Goal: Share content: Share content

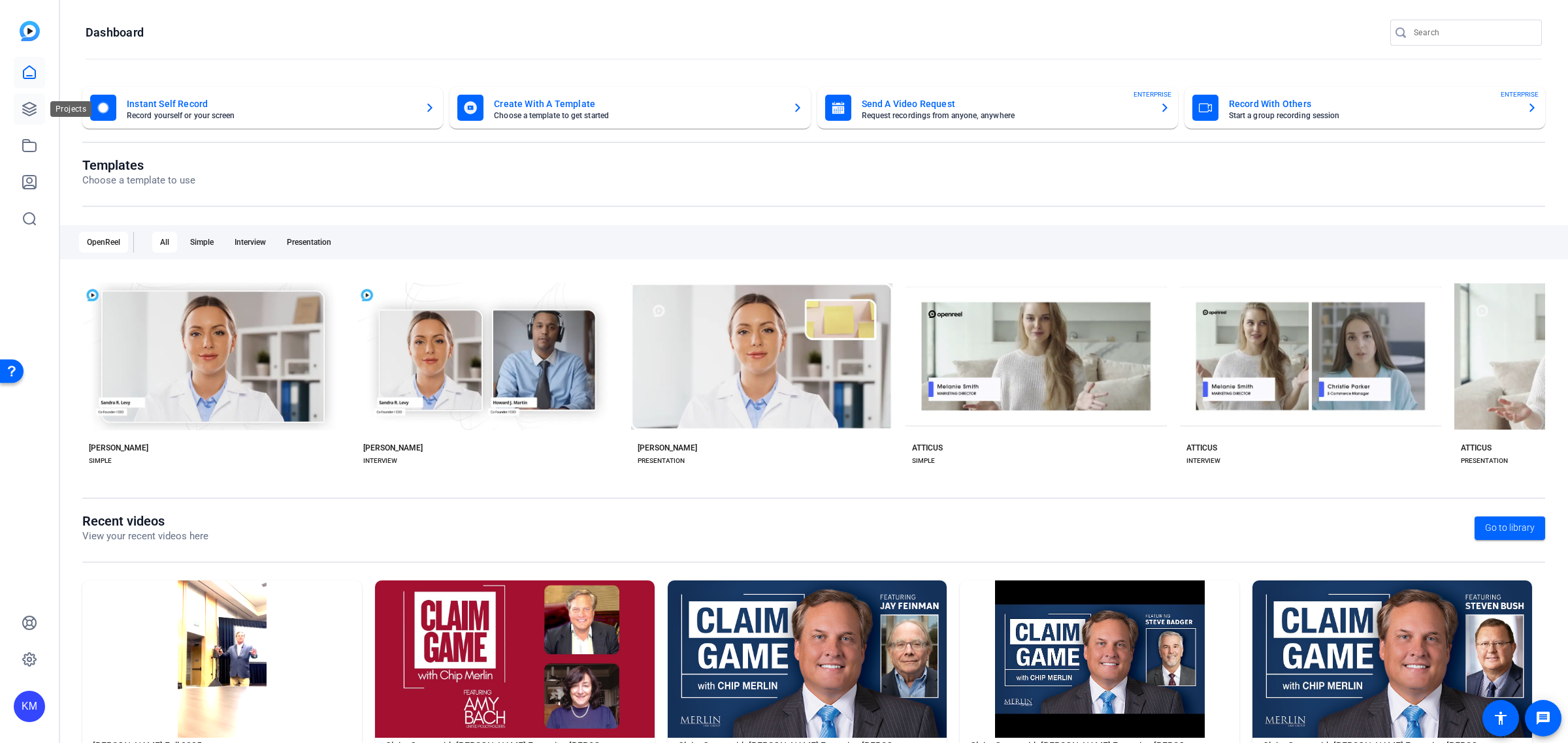
click at [30, 109] on icon at bounding box center [29, 109] width 13 height 13
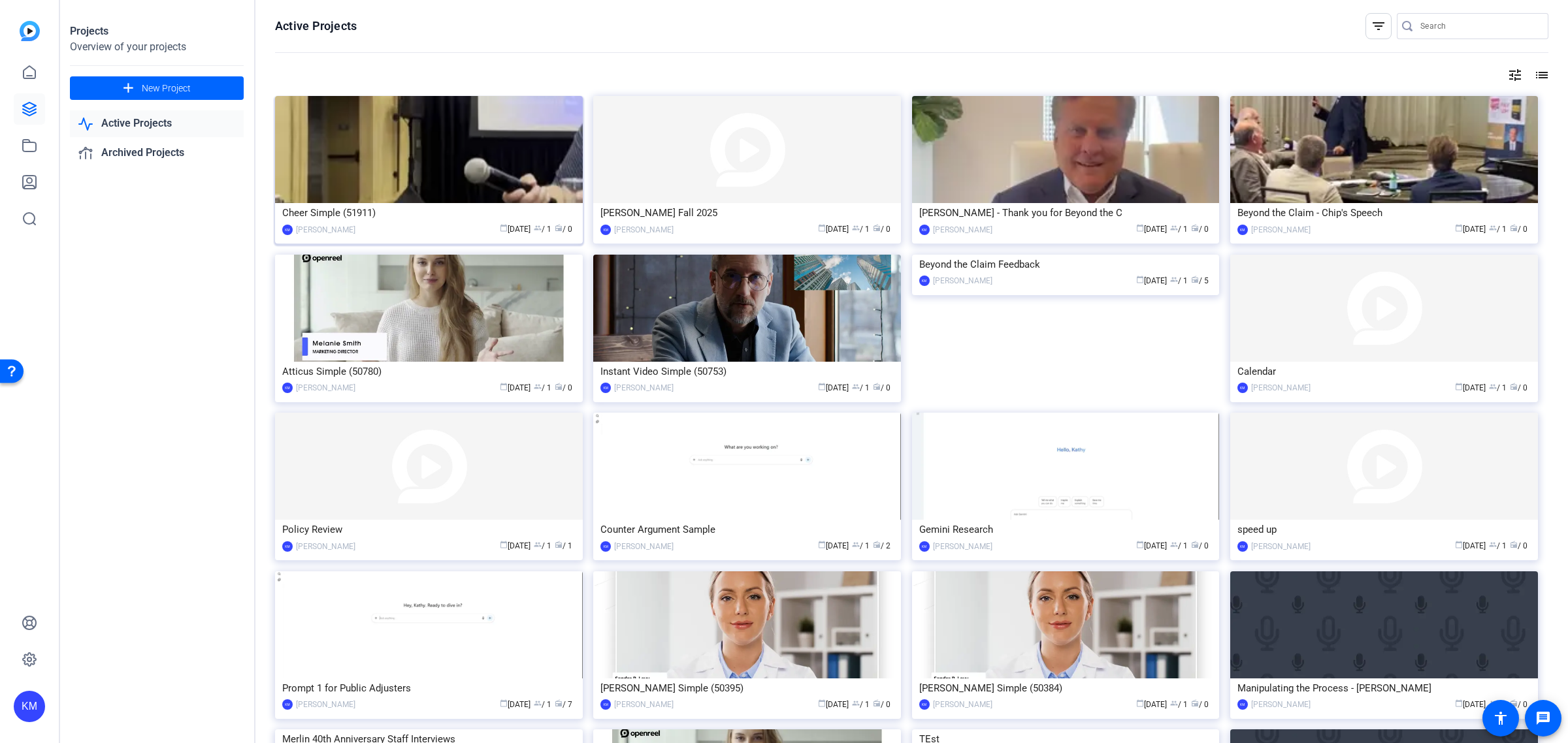
click at [491, 145] on img at bounding box center [428, 149] width 308 height 107
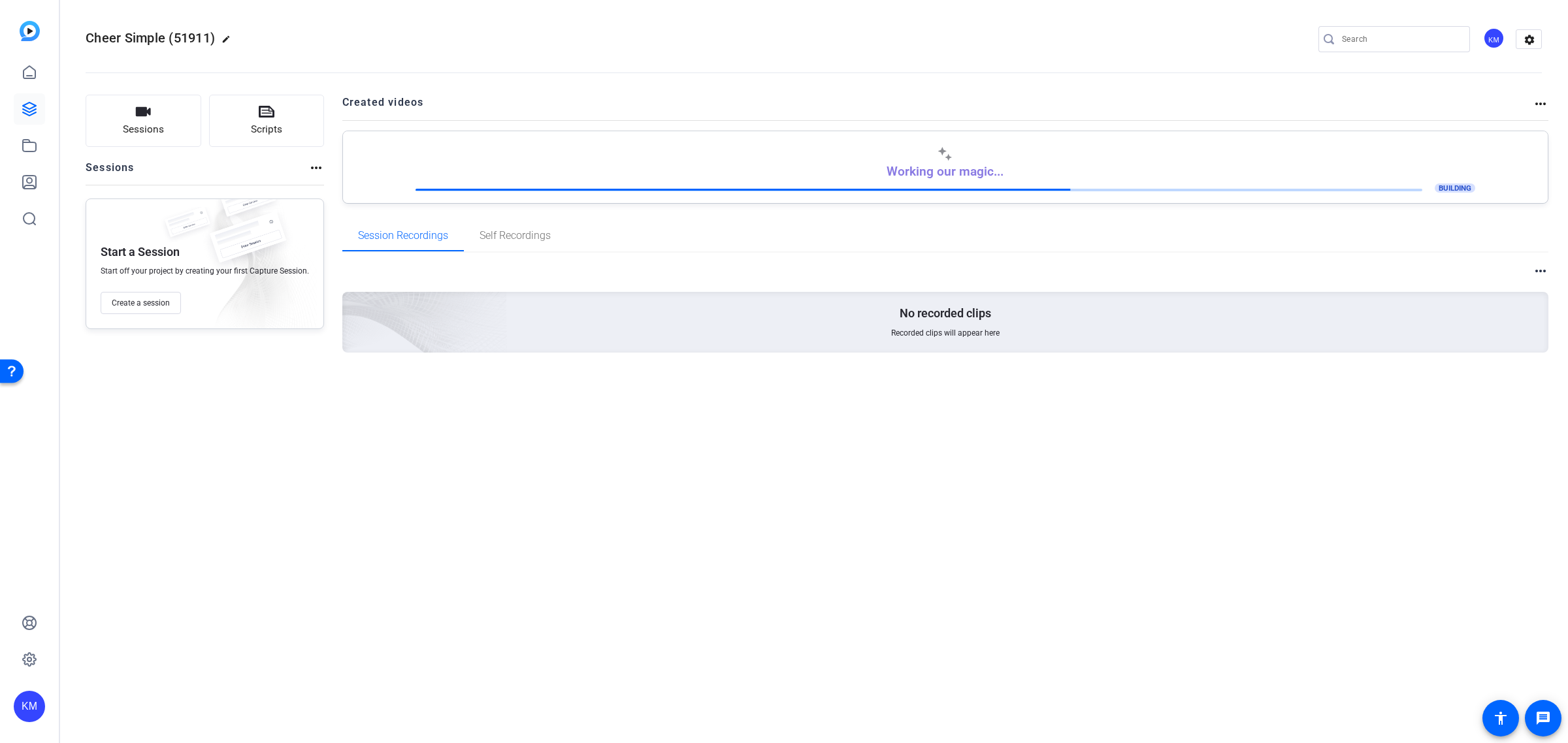
drag, startPoint x: 223, startPoint y: 30, endPoint x: 238, endPoint y: 37, distance: 16.6
click at [226, 33] on h2 "Cheer Simple (51911) edit" at bounding box center [162, 39] width 152 height 23
click at [233, 37] on mat-icon "edit" at bounding box center [229, 43] width 16 height 16
click at [178, 39] on input "Cheer Simple (51911)" at bounding box center [138, 39] width 86 height 16
click at [178, 39] on input "Cheer Simple (51911)" at bounding box center [138, 39] width 86 height 16
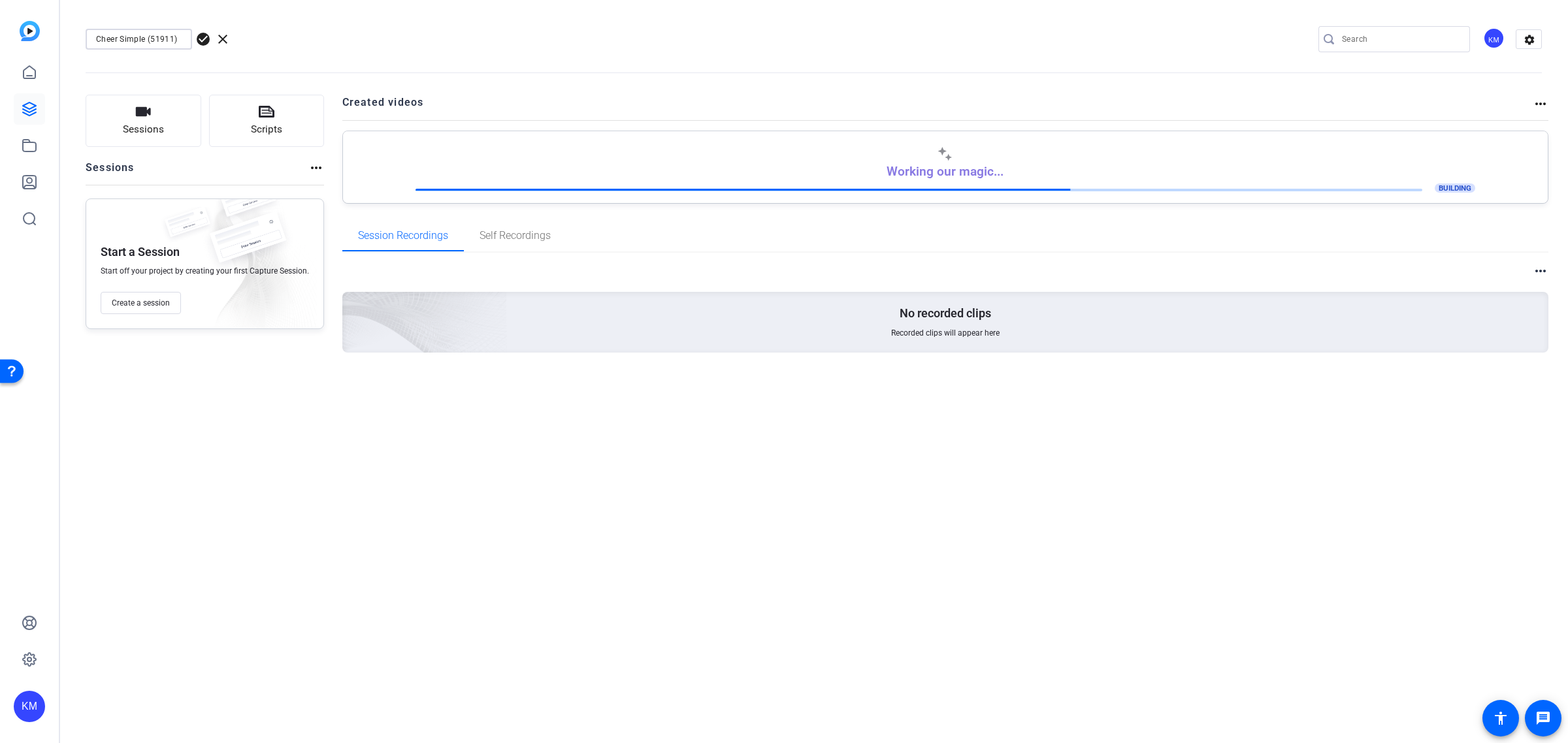
click at [178, 39] on input "Cheer Simple (51911)" at bounding box center [138, 39] width 86 height 16
type input "TAPIA Fall 2025"
click at [342, 34] on div "TAPIA Fall 2025 check_circle clear KM settings" at bounding box center [814, 39] width 1456 height 20
click at [31, 30] on img at bounding box center [30, 31] width 21 height 20
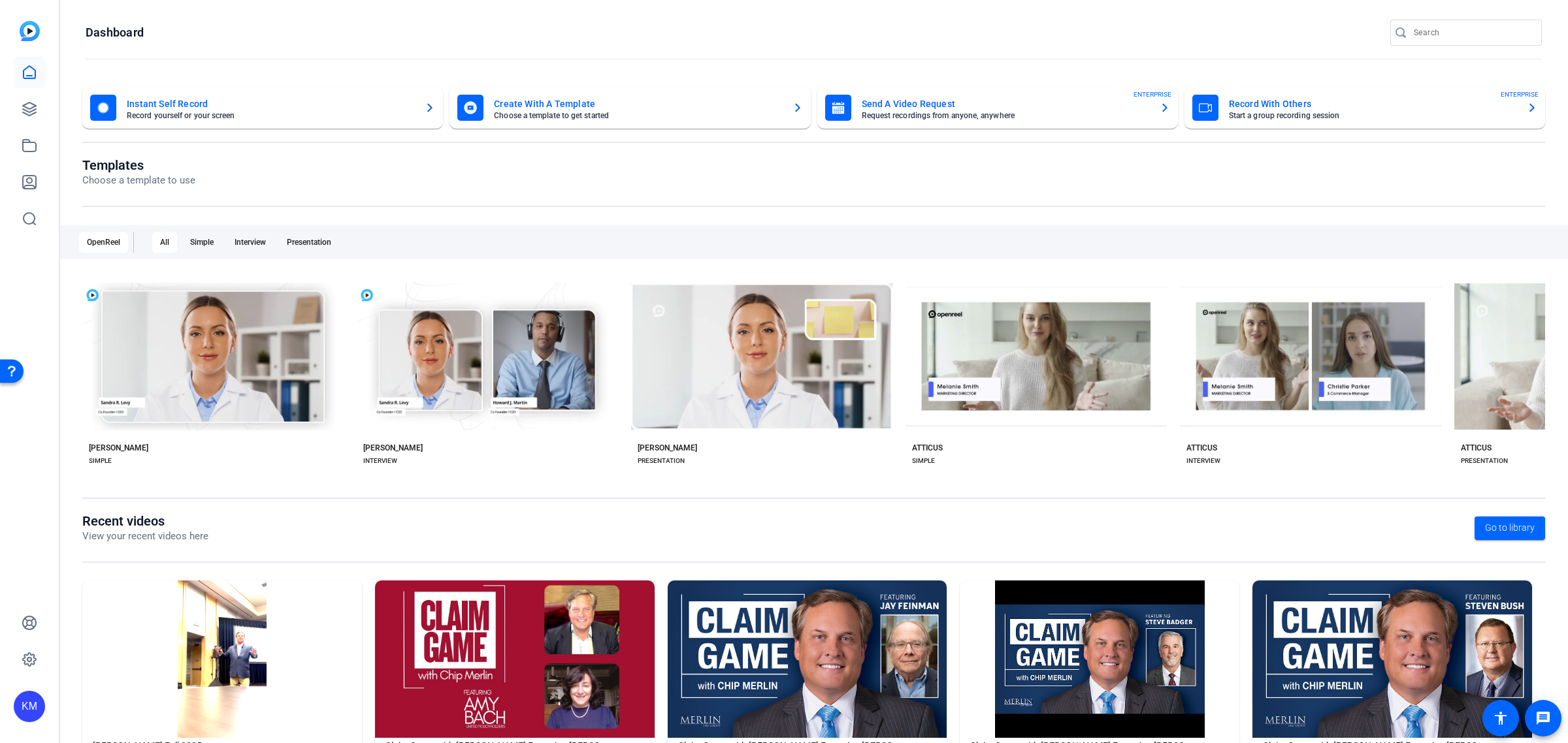
click at [176, 106] on mat-card-title "Instant Self Record" at bounding box center [270, 103] width 288 height 16
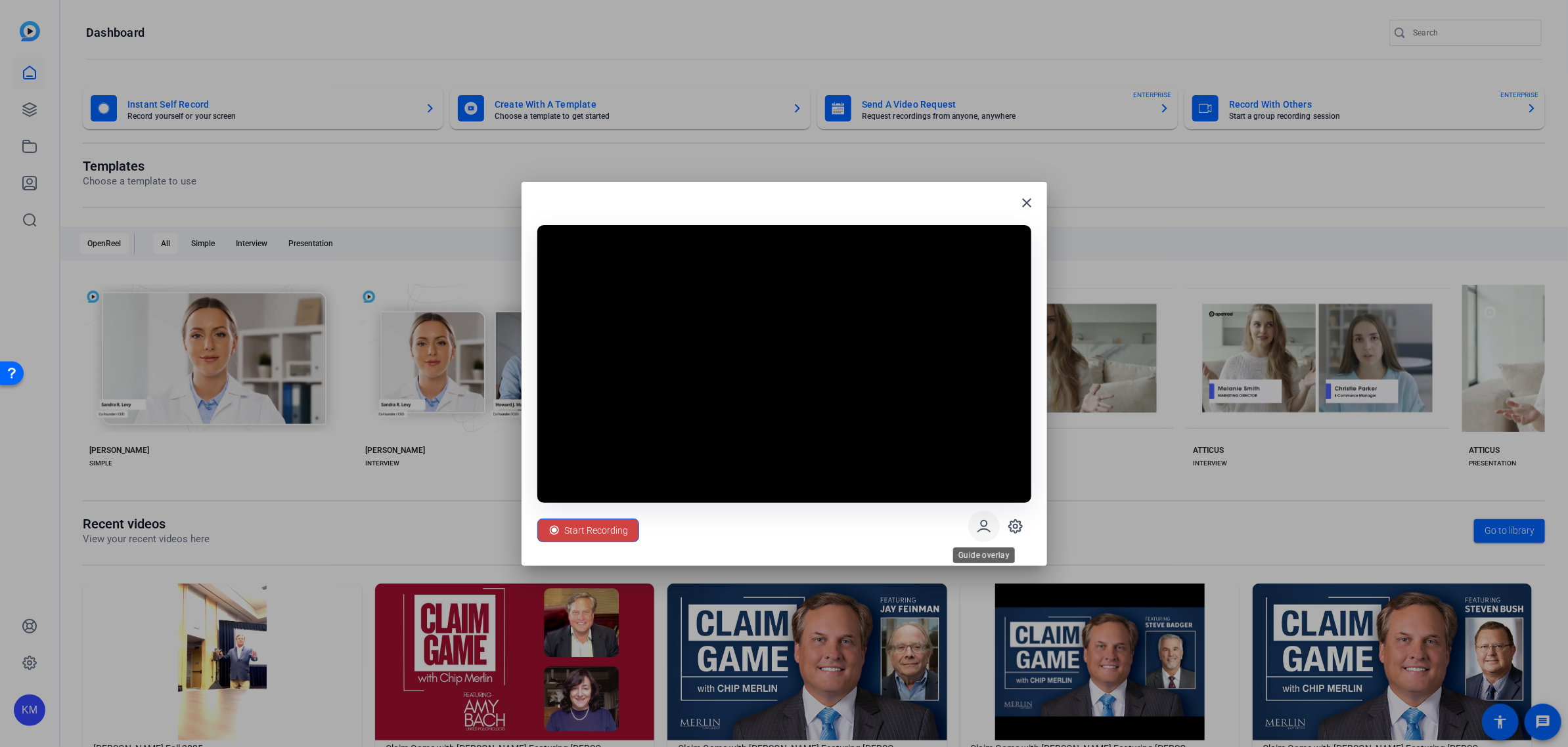
click at [984, 525] on icon at bounding box center [984, 526] width 16 height 16
click at [1015, 520] on icon at bounding box center [1015, 526] width 13 height 13
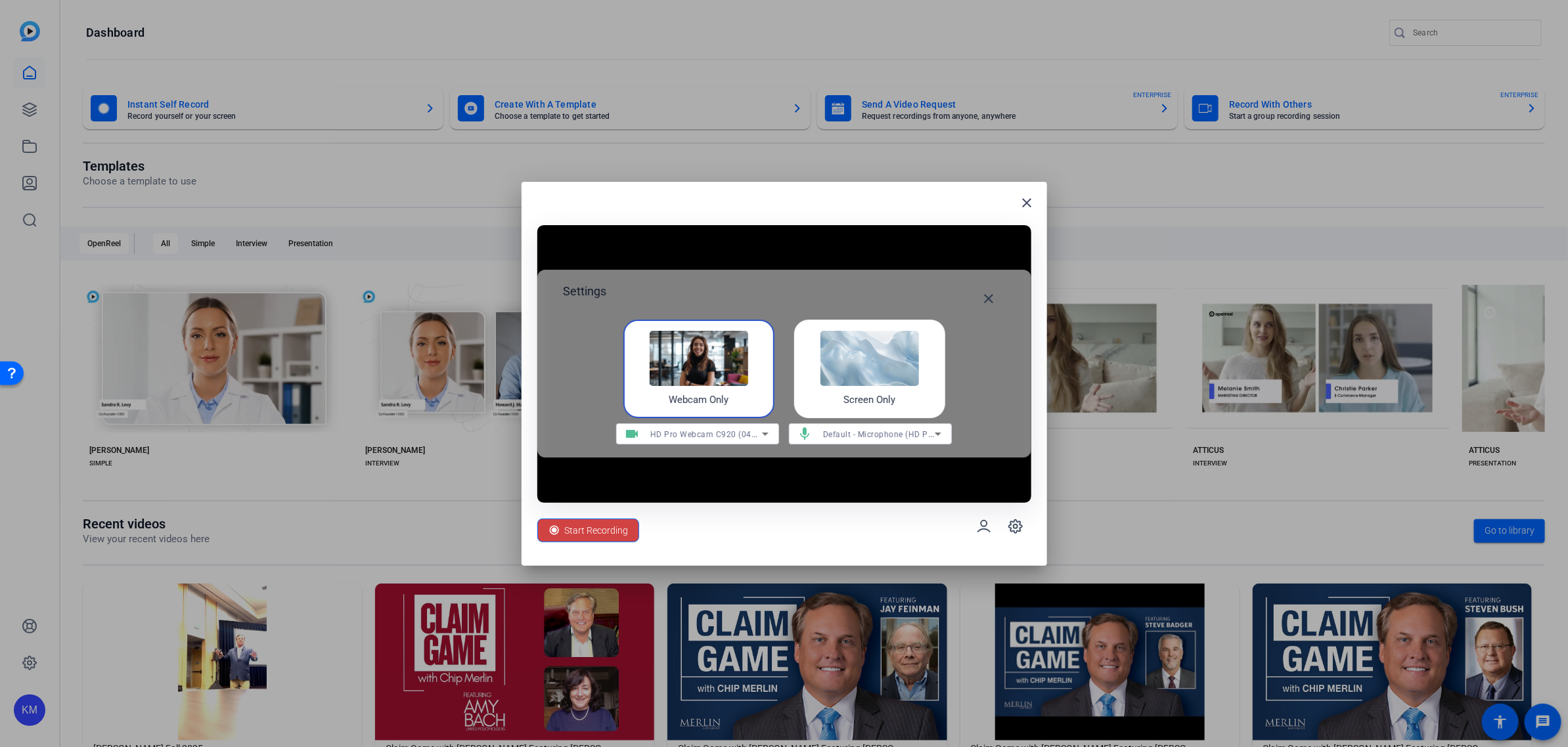
click at [894, 376] on img at bounding box center [869, 359] width 98 height 55
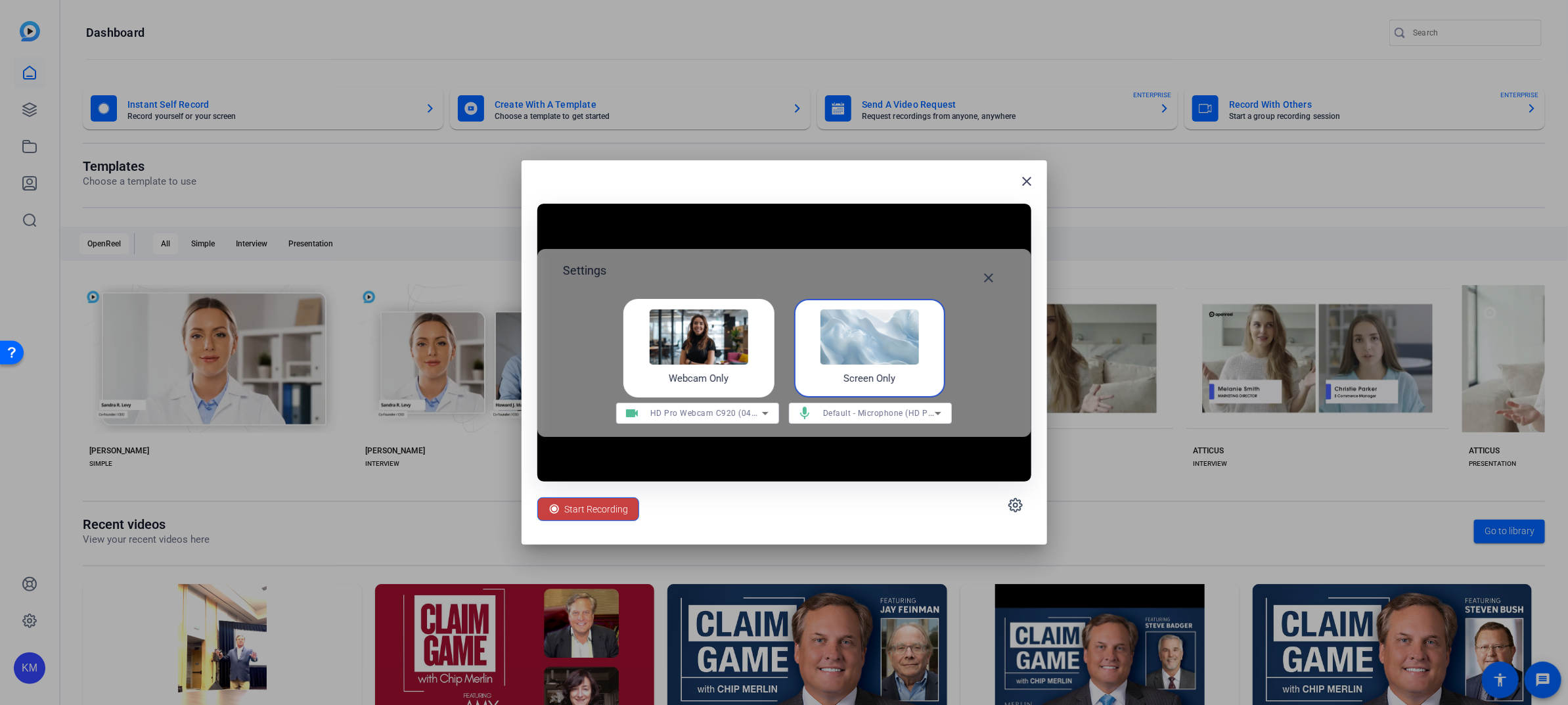
click at [605, 506] on span "Start Recording" at bounding box center [596, 509] width 63 height 25
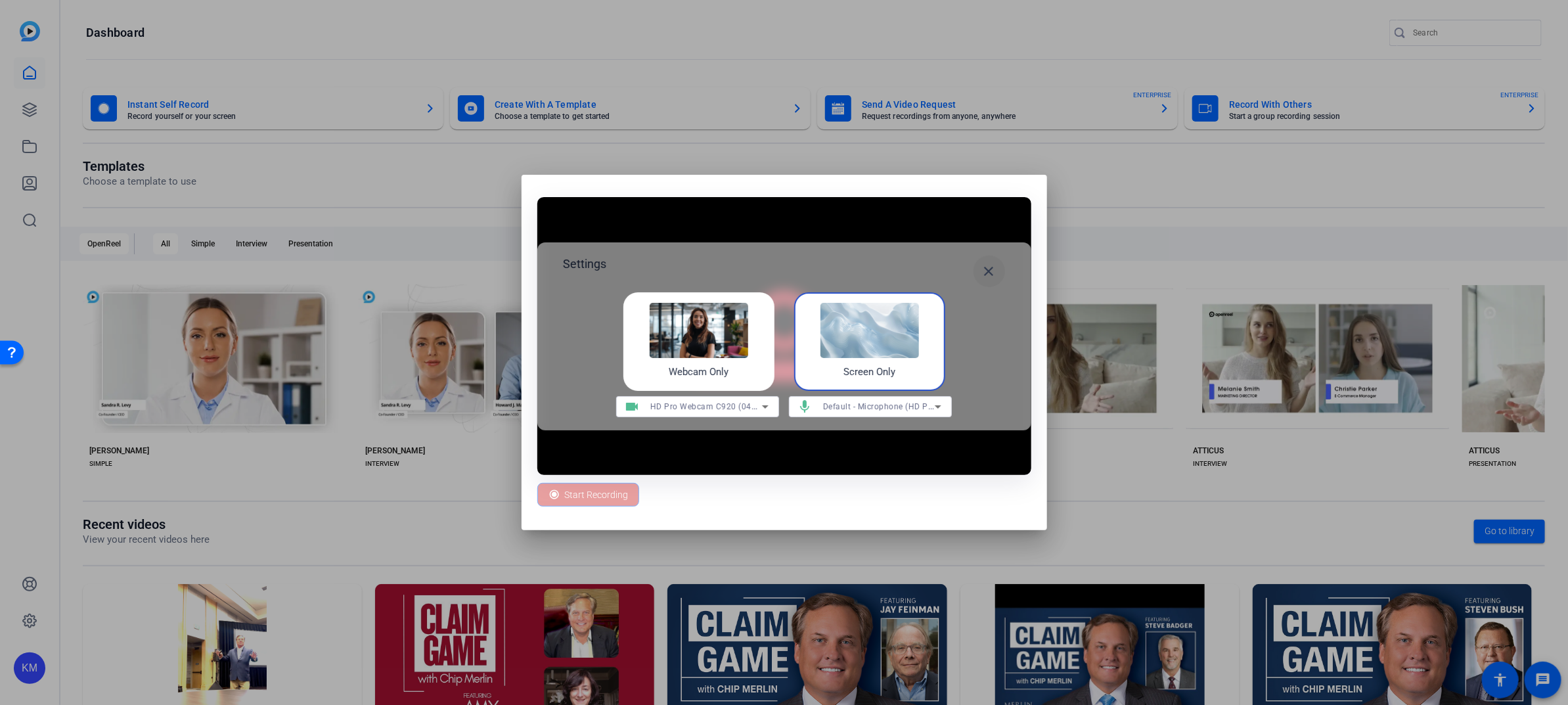
click at [995, 277] on mat-icon "close" at bounding box center [989, 271] width 16 height 16
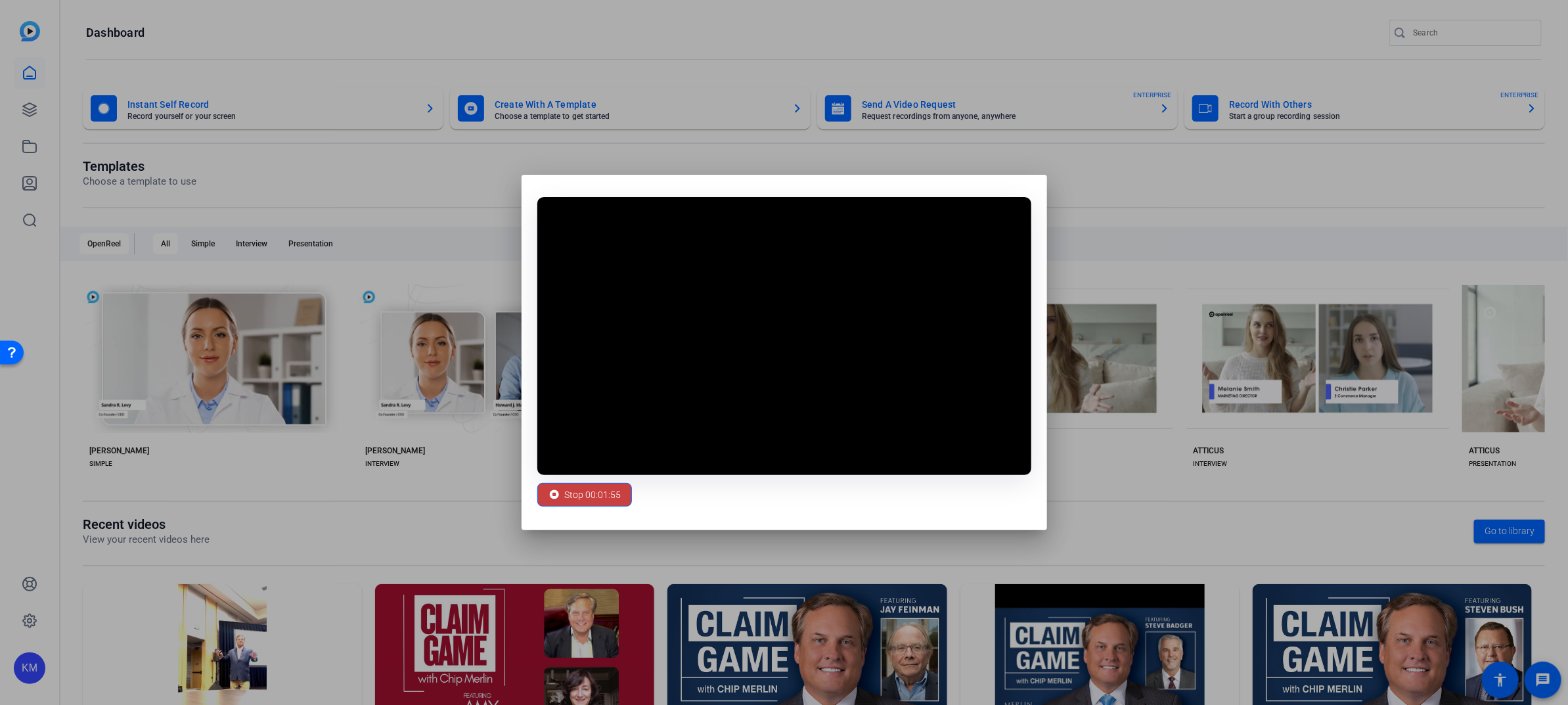
click at [609, 497] on span "Stop 00:01:55" at bounding box center [593, 495] width 56 height 25
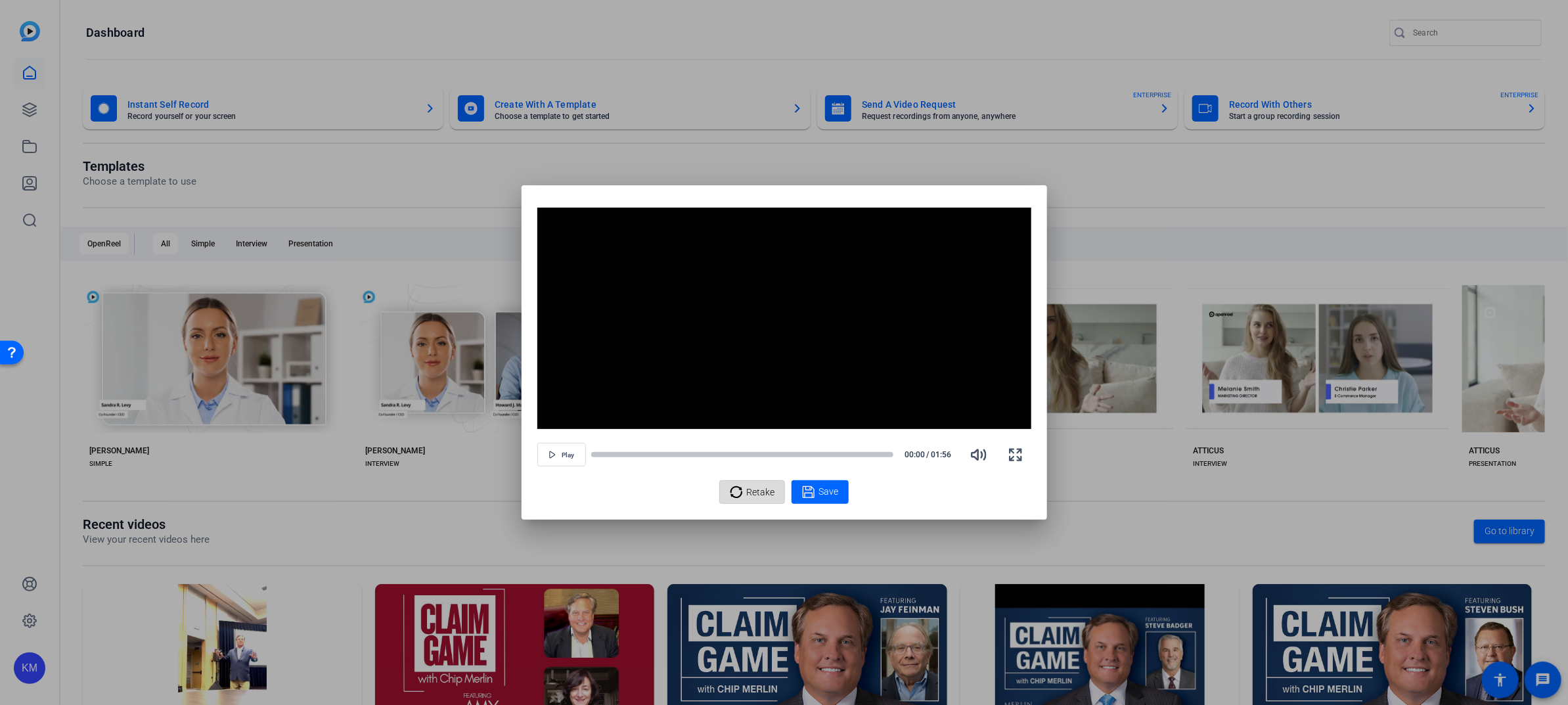
click at [756, 490] on span "Retake" at bounding box center [760, 492] width 28 height 25
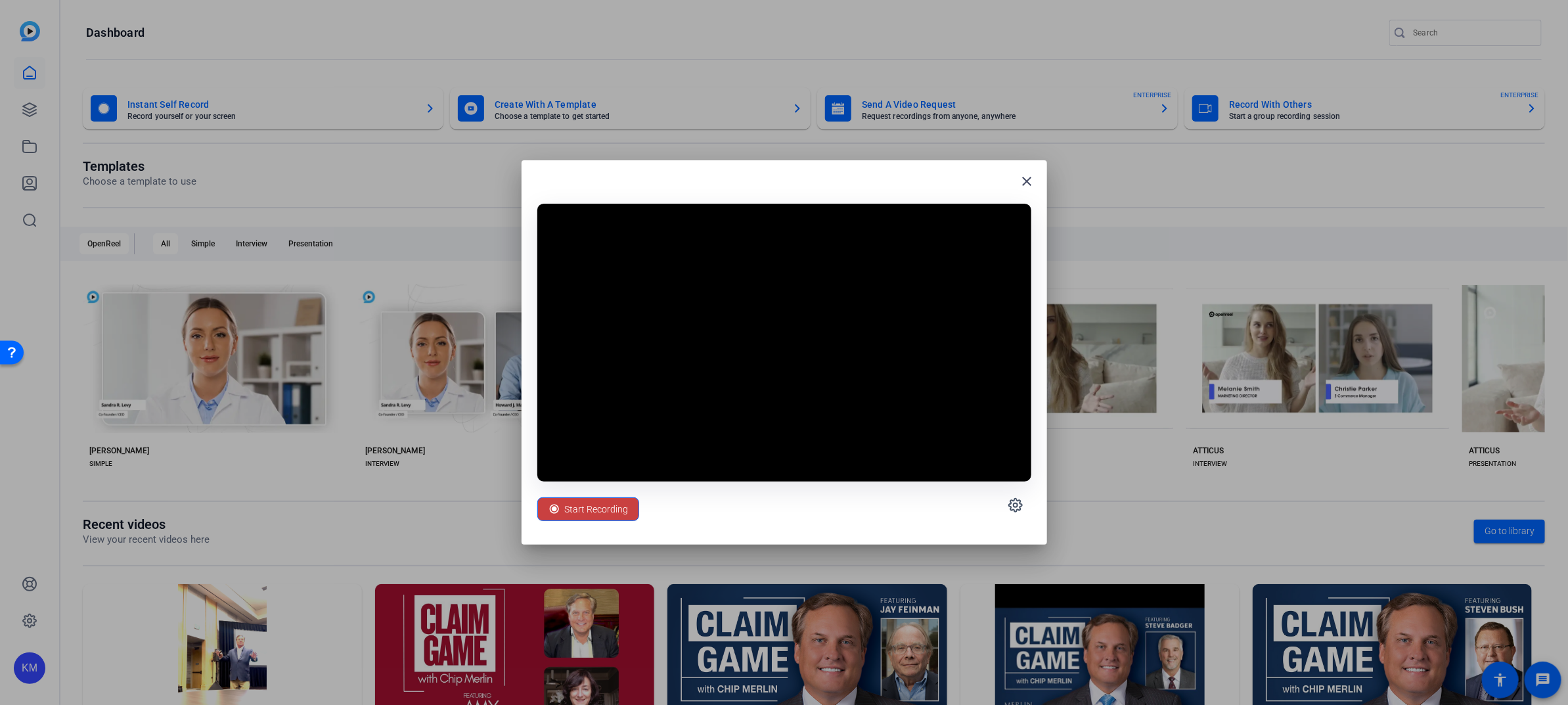
click at [599, 504] on span "Start Recording" at bounding box center [596, 509] width 63 height 25
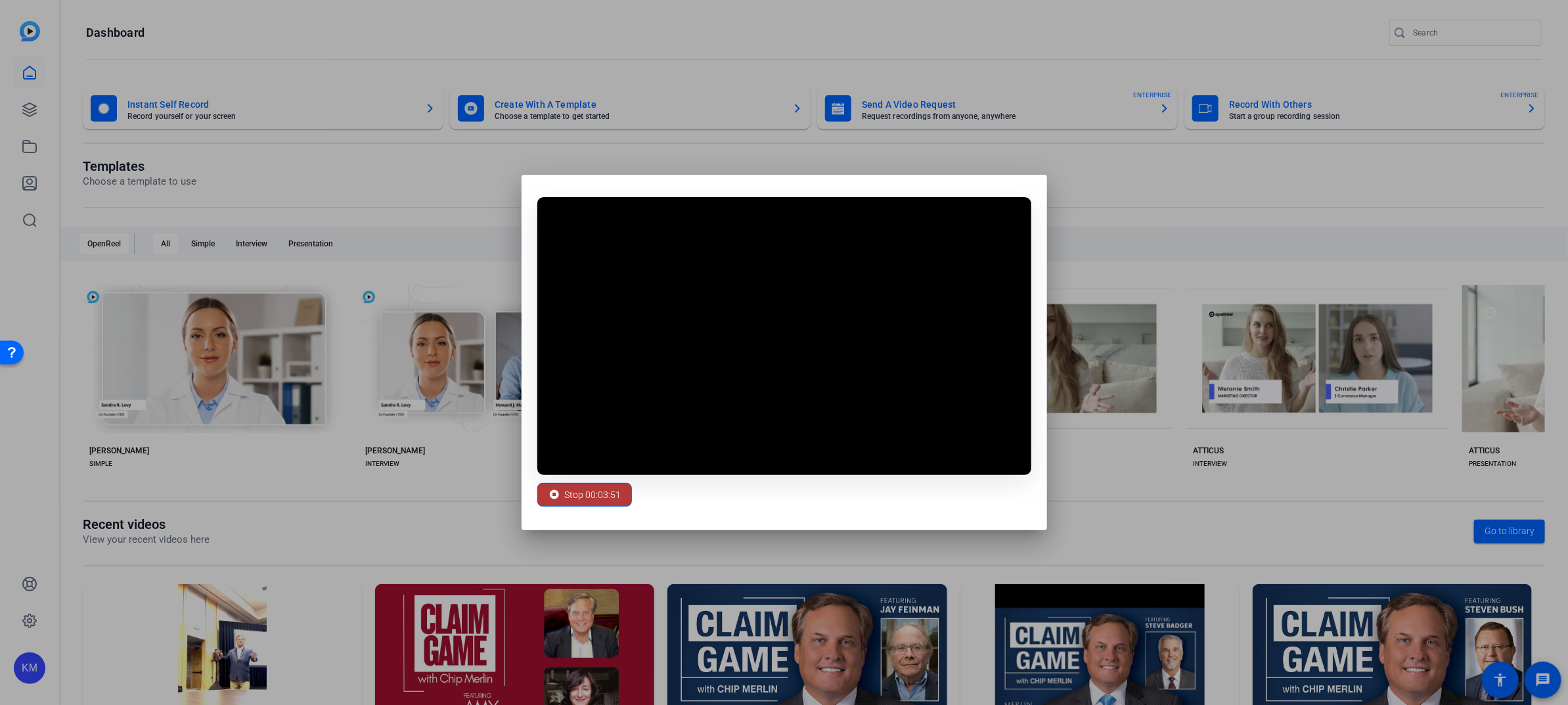
click at [603, 492] on span "Stop 00:03:51" at bounding box center [593, 495] width 56 height 25
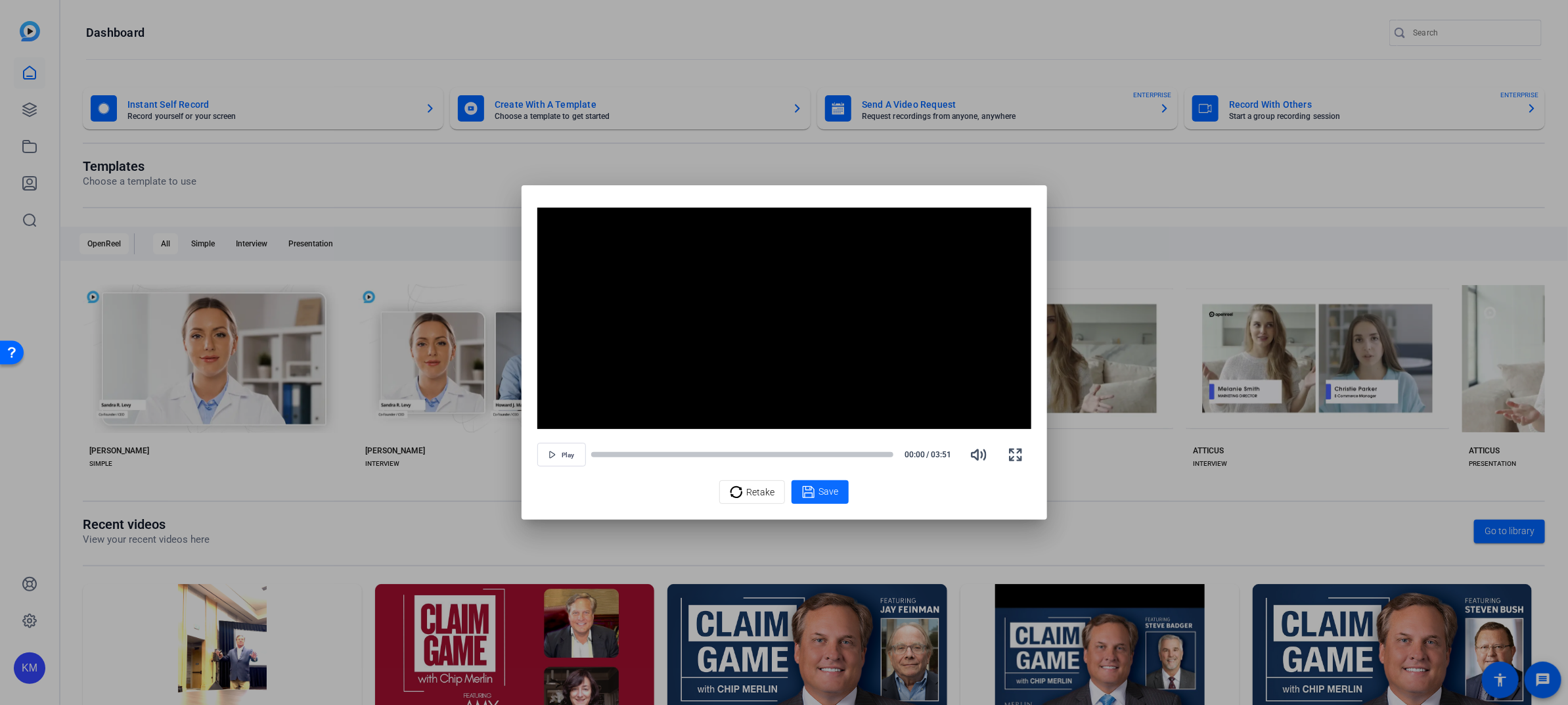
click at [818, 490] on span "Save" at bounding box center [828, 492] width 20 height 14
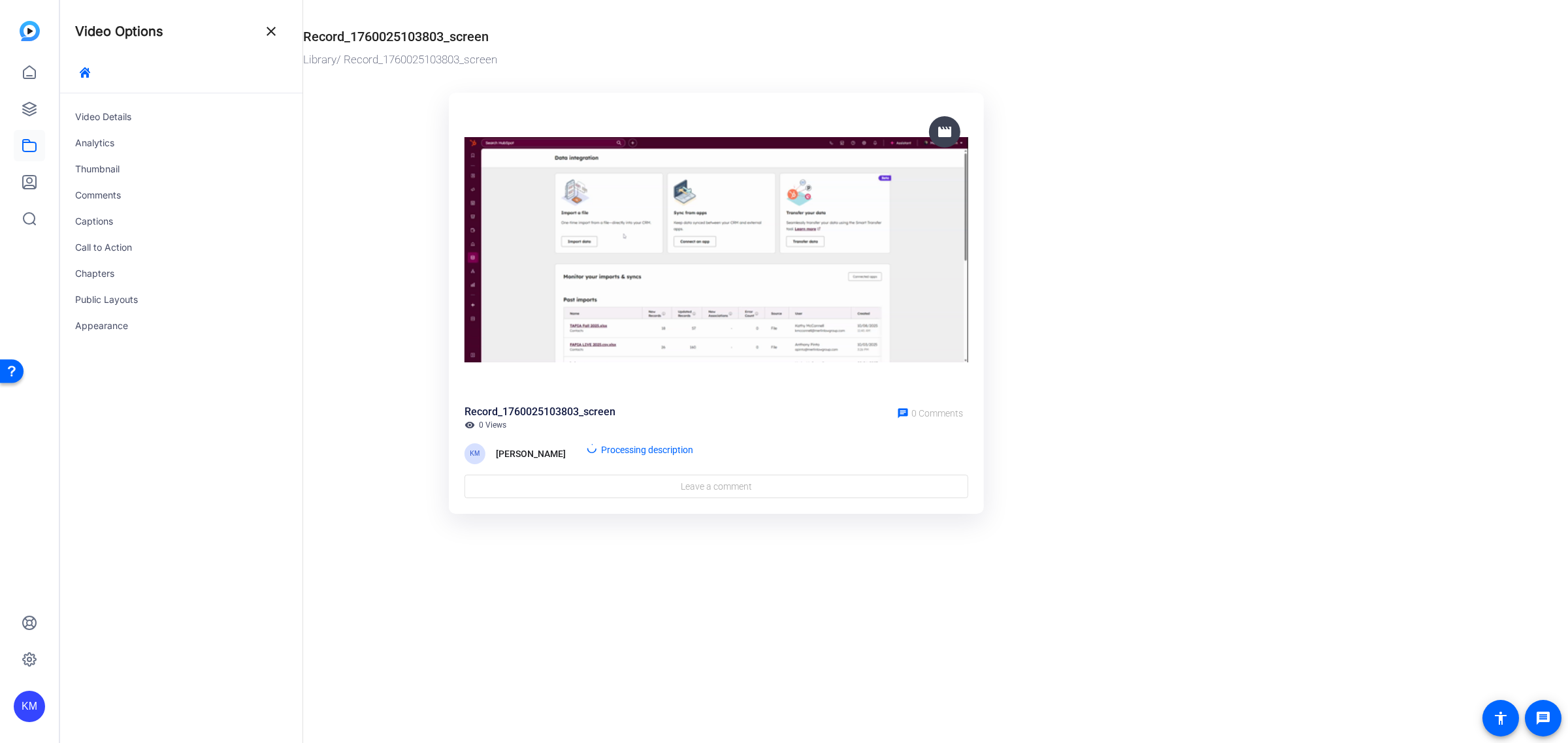
click at [500, 39] on div "Record_1760025103803_screen" at bounding box center [713, 34] width 820 height 24
click at [494, 35] on div "Record_1760025103803_screen" at bounding box center [713, 34] width 820 height 24
click at [489, 30] on div "Record_1760025103803_screen" at bounding box center [396, 36] width 185 height 20
click at [136, 118] on div "Video Details" at bounding box center [181, 117] width 243 height 26
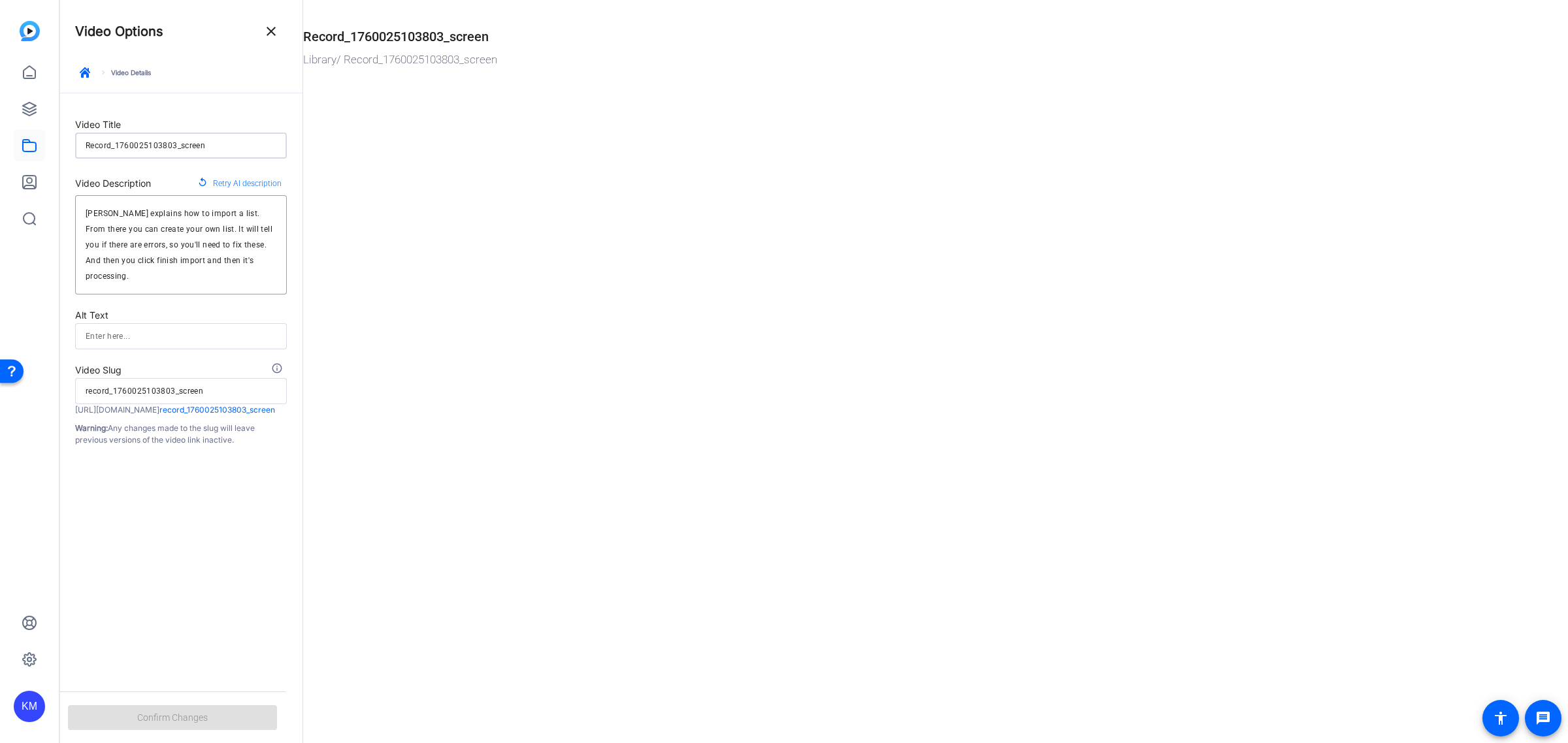
click at [221, 147] on input "Record_1760025103803_screen" at bounding box center [181, 146] width 191 height 16
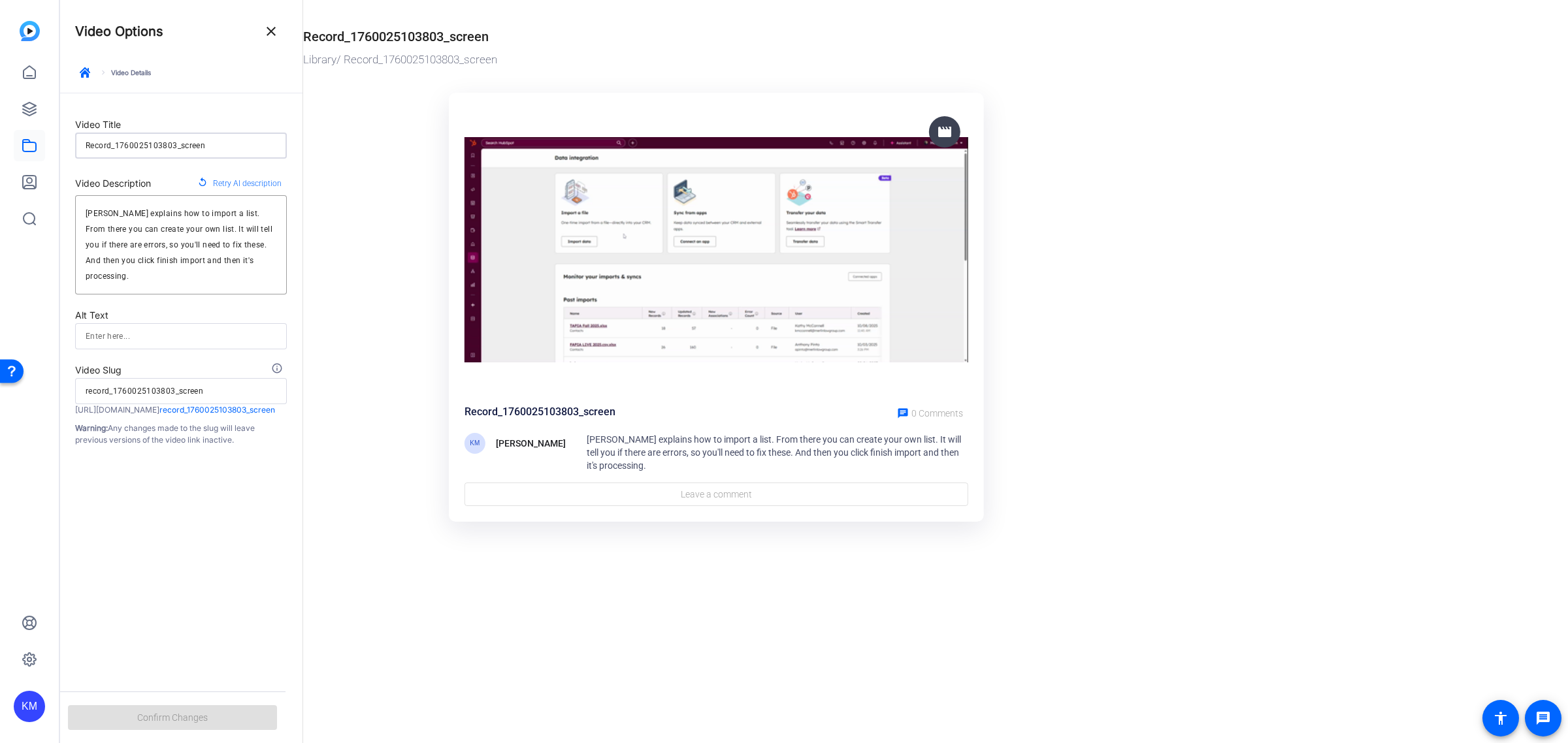
type input "I"
type input "i"
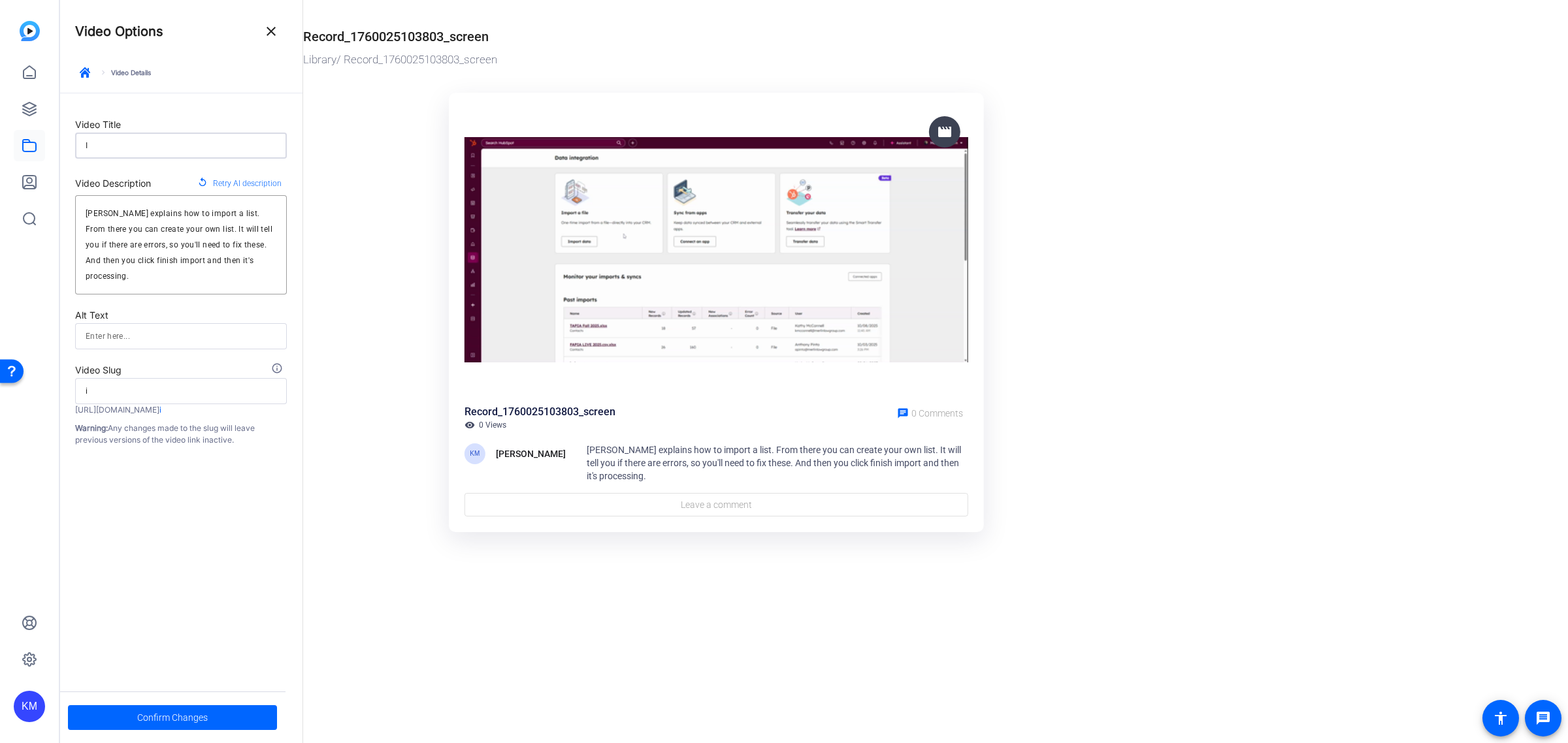
type input "Im"
type input "im"
type input "Imp"
type input "imp"
type input "Impoi"
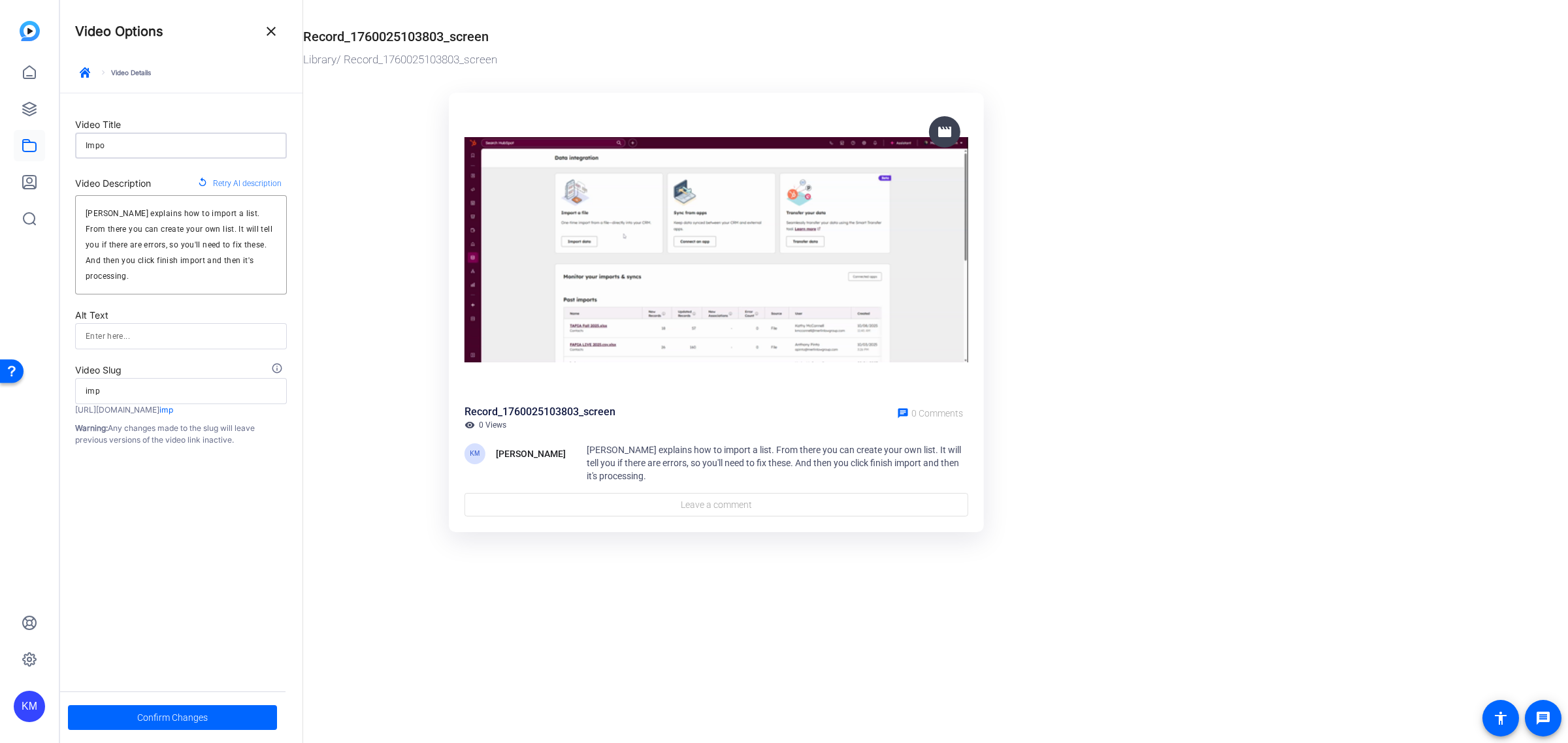
type input "impoi"
type input "Impoir"
type input "impoir"
type input "Impoirt"
type input "impoirt"
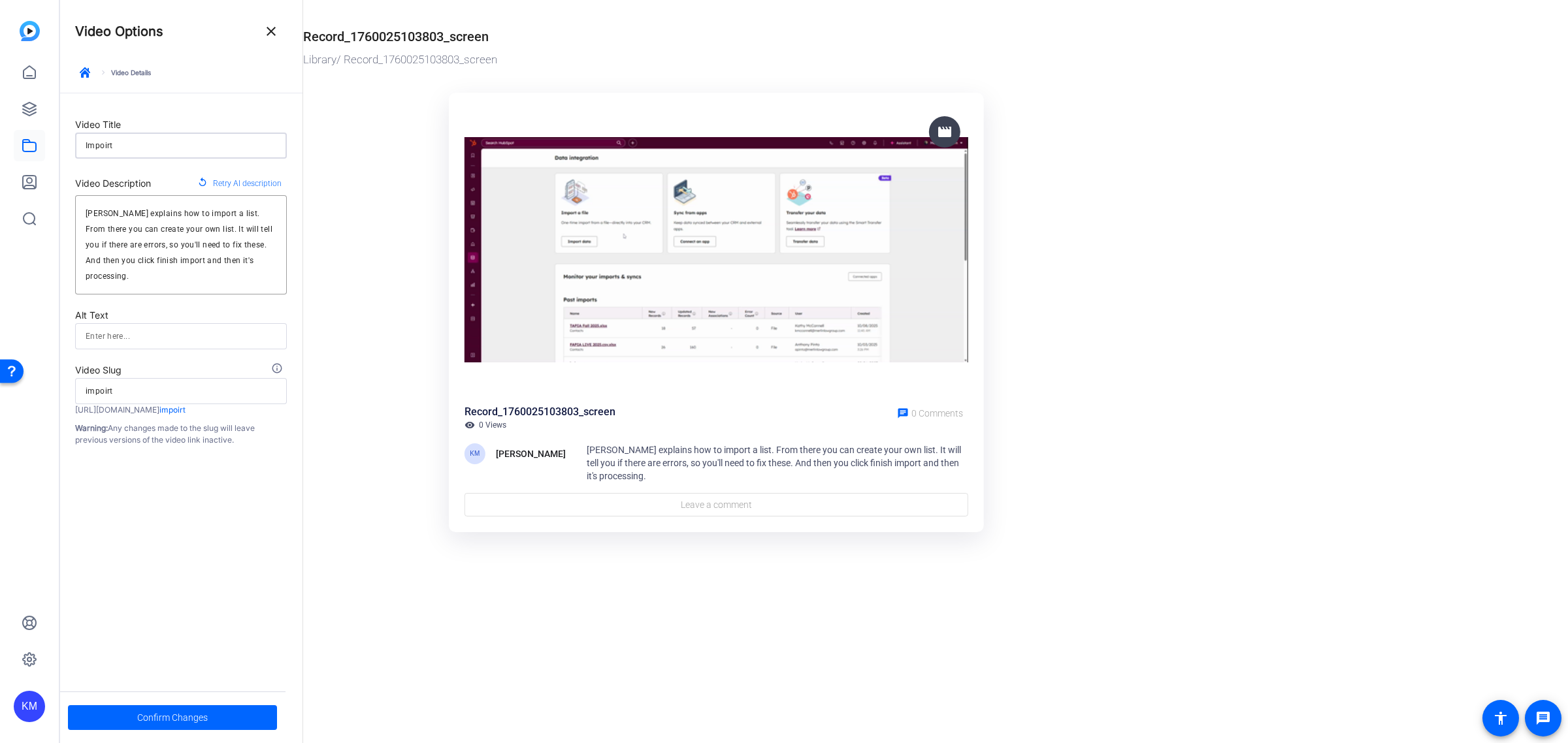
type input "Impoirti"
type input "impoirti"
type input "Impoirti="
type input "impoirti"
type input "Impoirti"
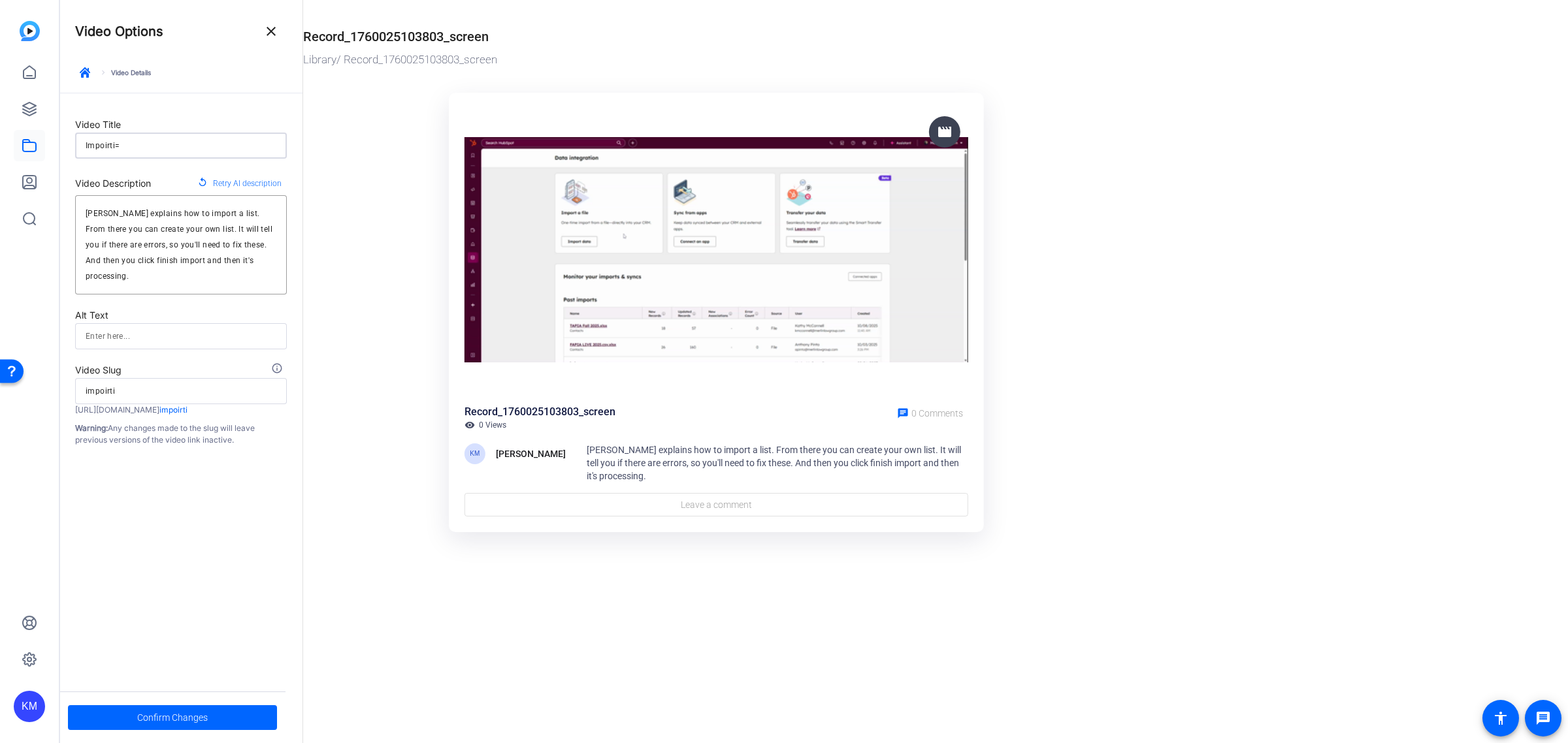
type input "impoirti"
type input "Impoirt"
type input "impoirt"
type input "Impoir"
type input "impoir"
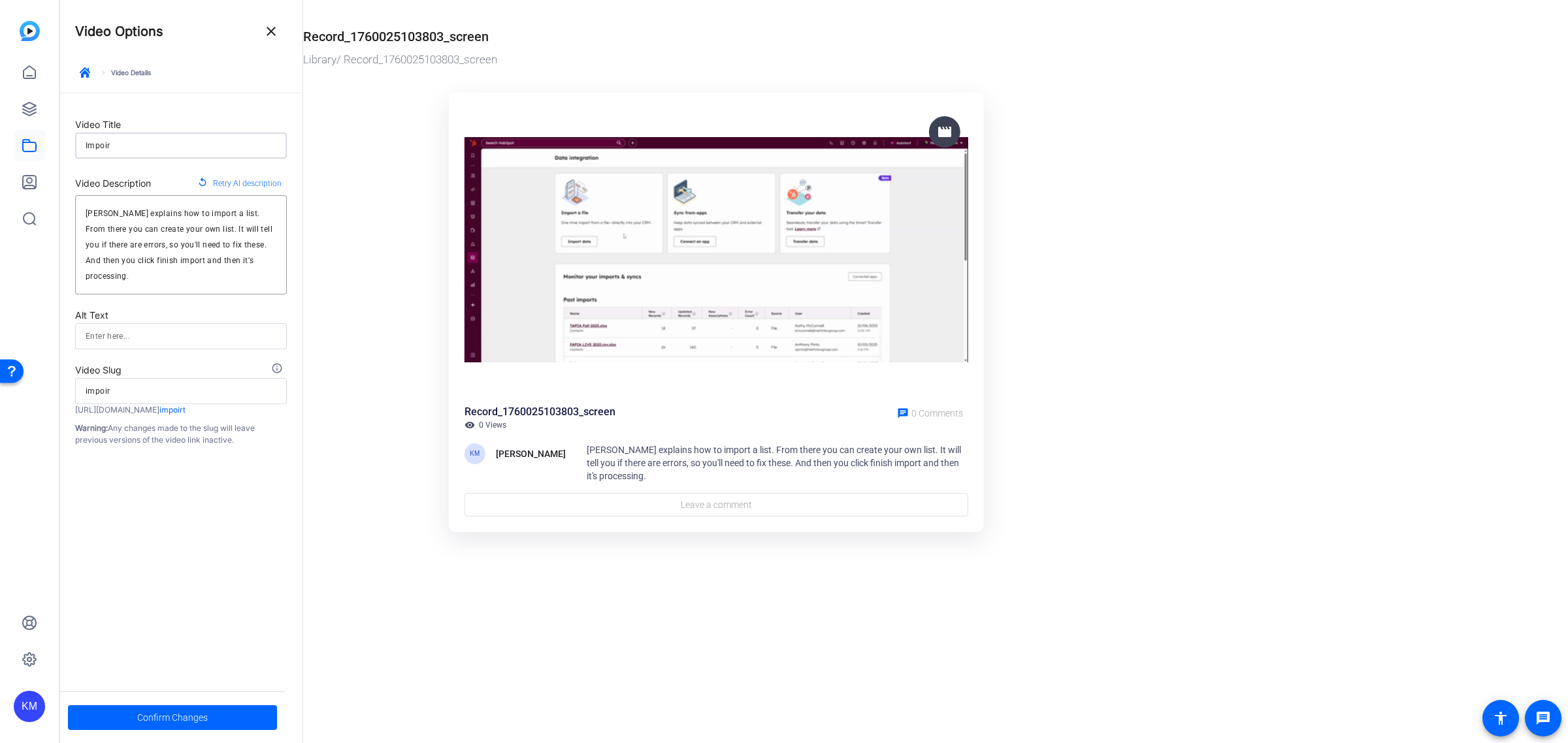
type input "Impoi"
type input "impoi"
type input "Impo"
type input "impo"
type input "Impor"
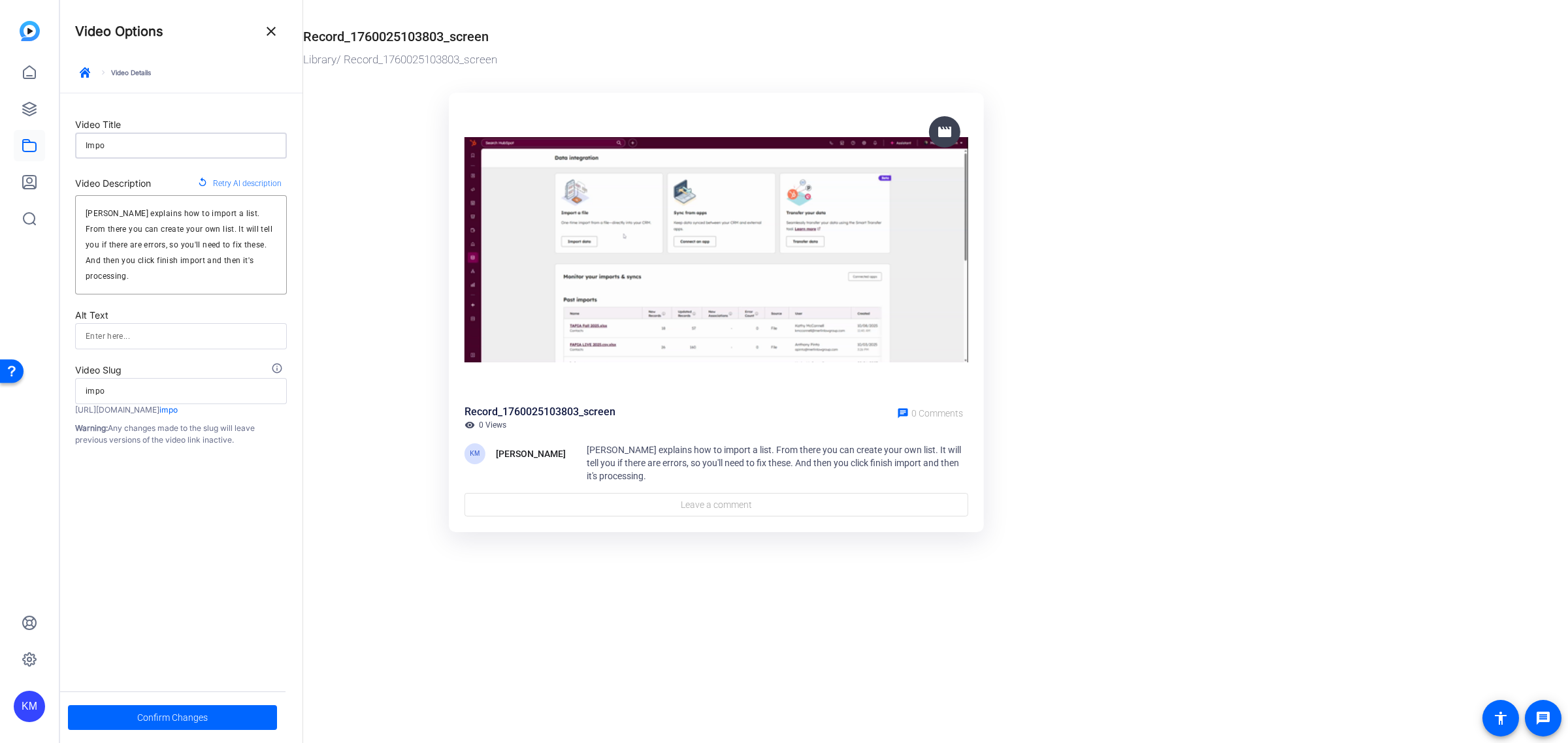
type input "impor"
type input "Import"
type input "import"
type input "Importi"
type input "importi"
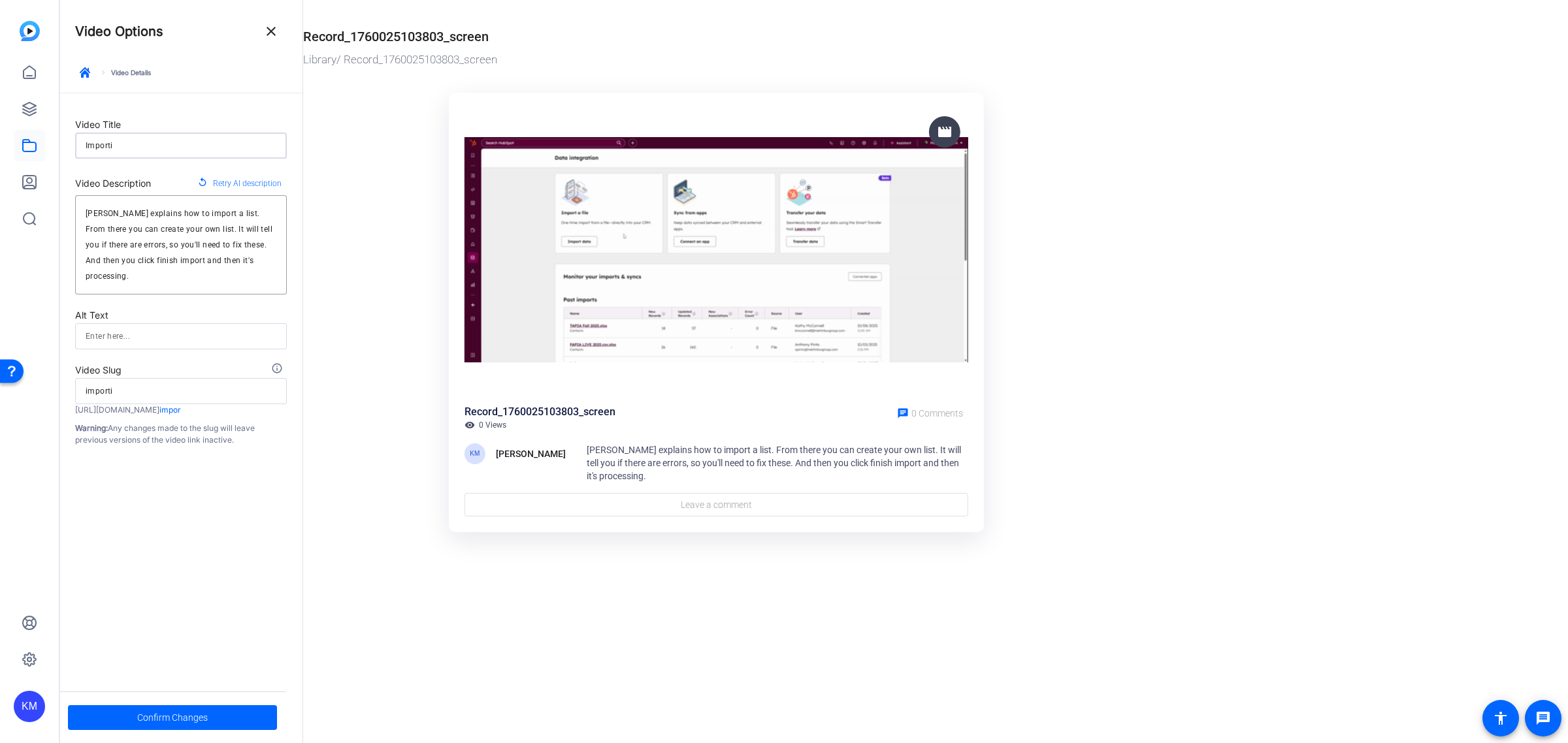
type input "Importin"
type input "importin"
type input "Importing"
type input "importing"
type input "Importing"
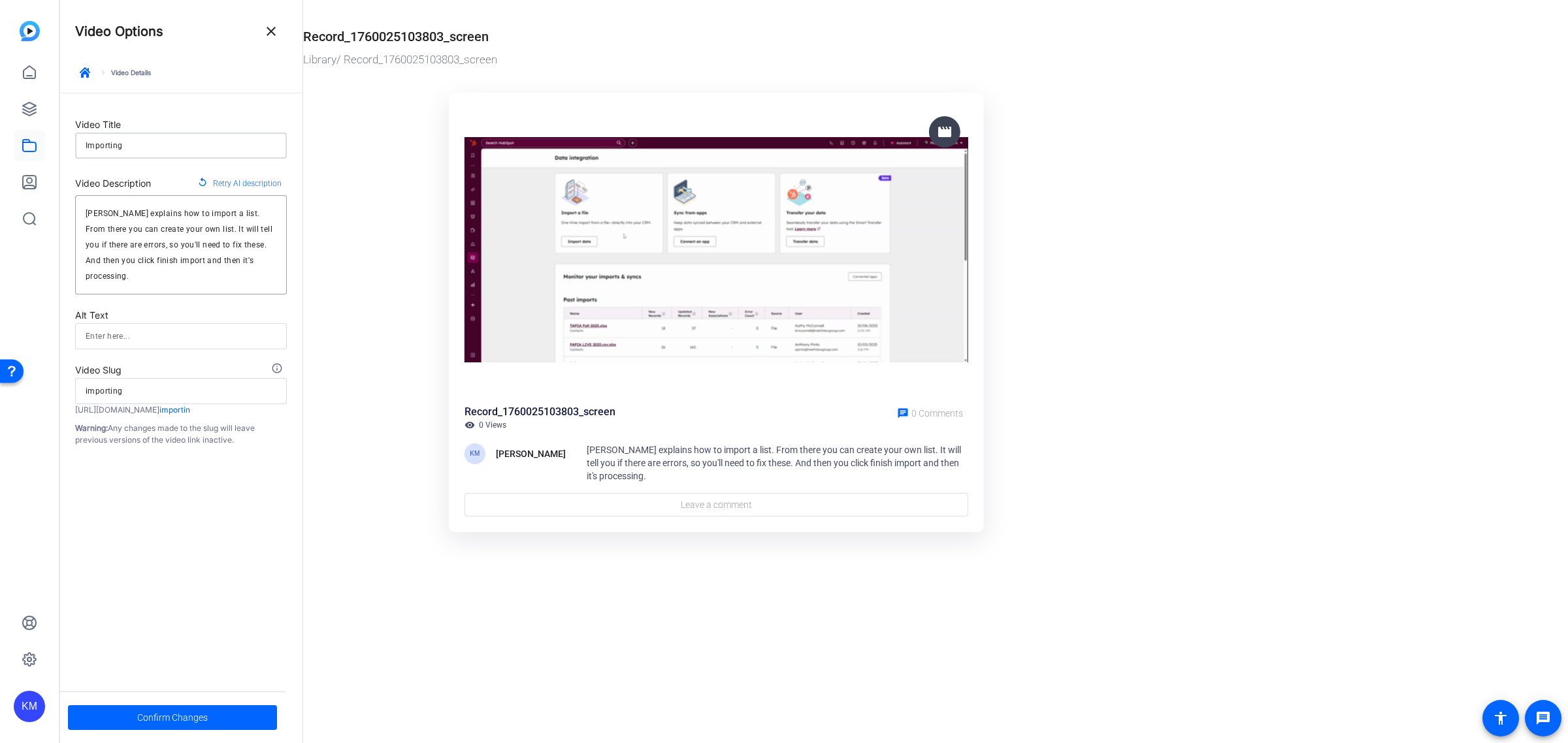
type input "importing"
type input "Importing a"
type input "importing-a"
type input "Importing a"
type input "importing-a"
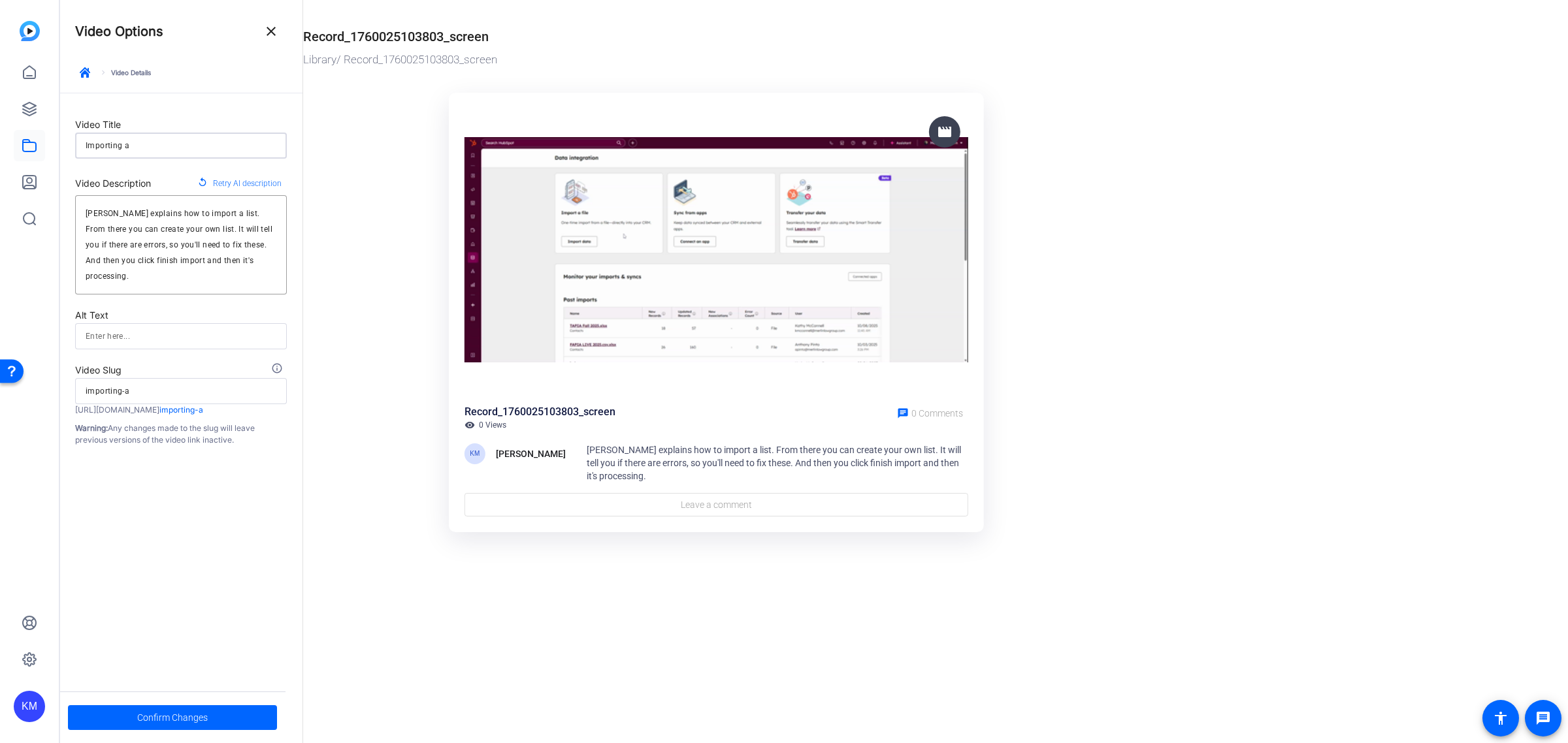
type input "Importing a L"
type input "importing-a-l"
type input "Importing a Li"
type input "importing-a-li"
type input "Importing a Lis"
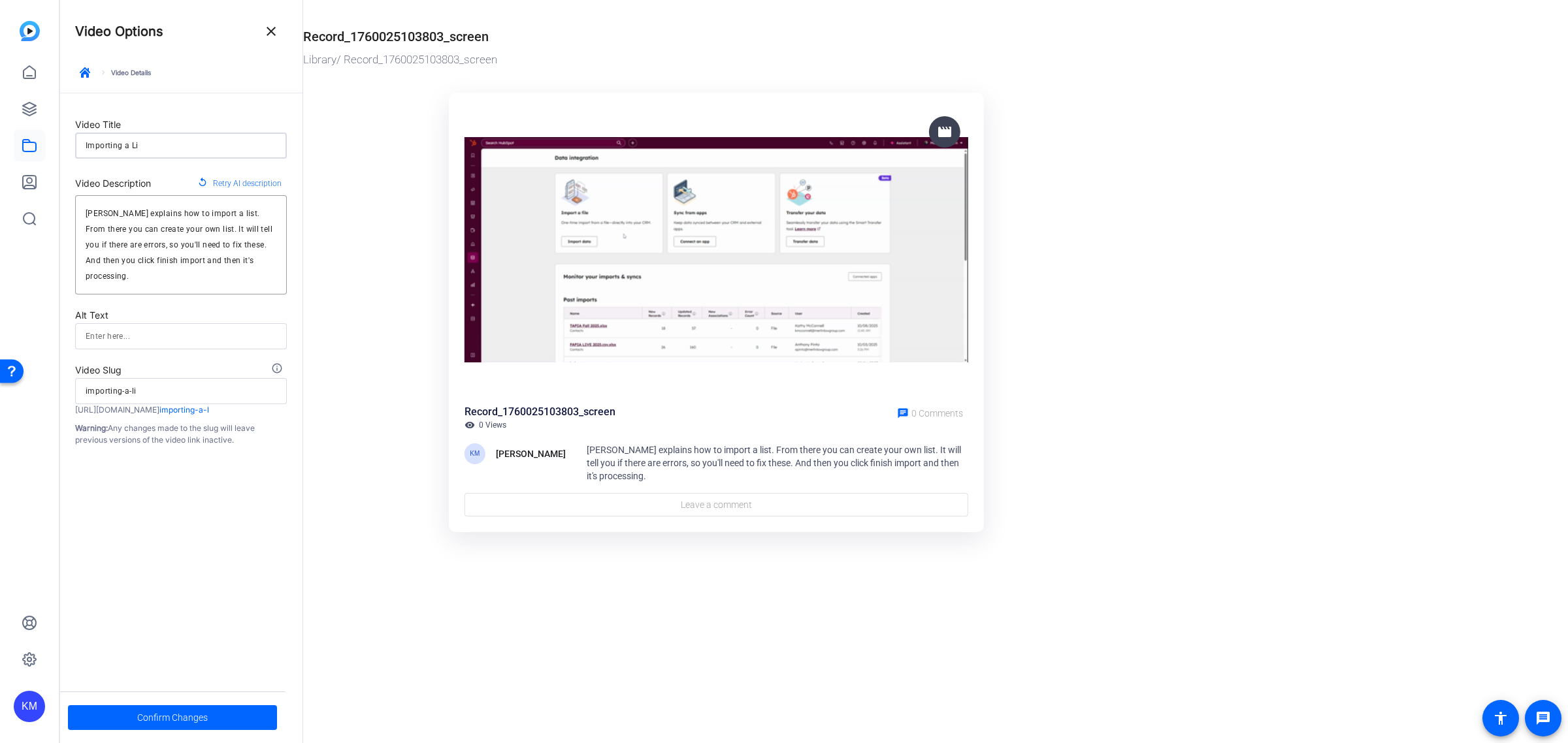
type input "importing-a-lis"
type input "Importing a List"
type input "importing-a-list"
type input "Importing a List"
type input "importing-a-list"
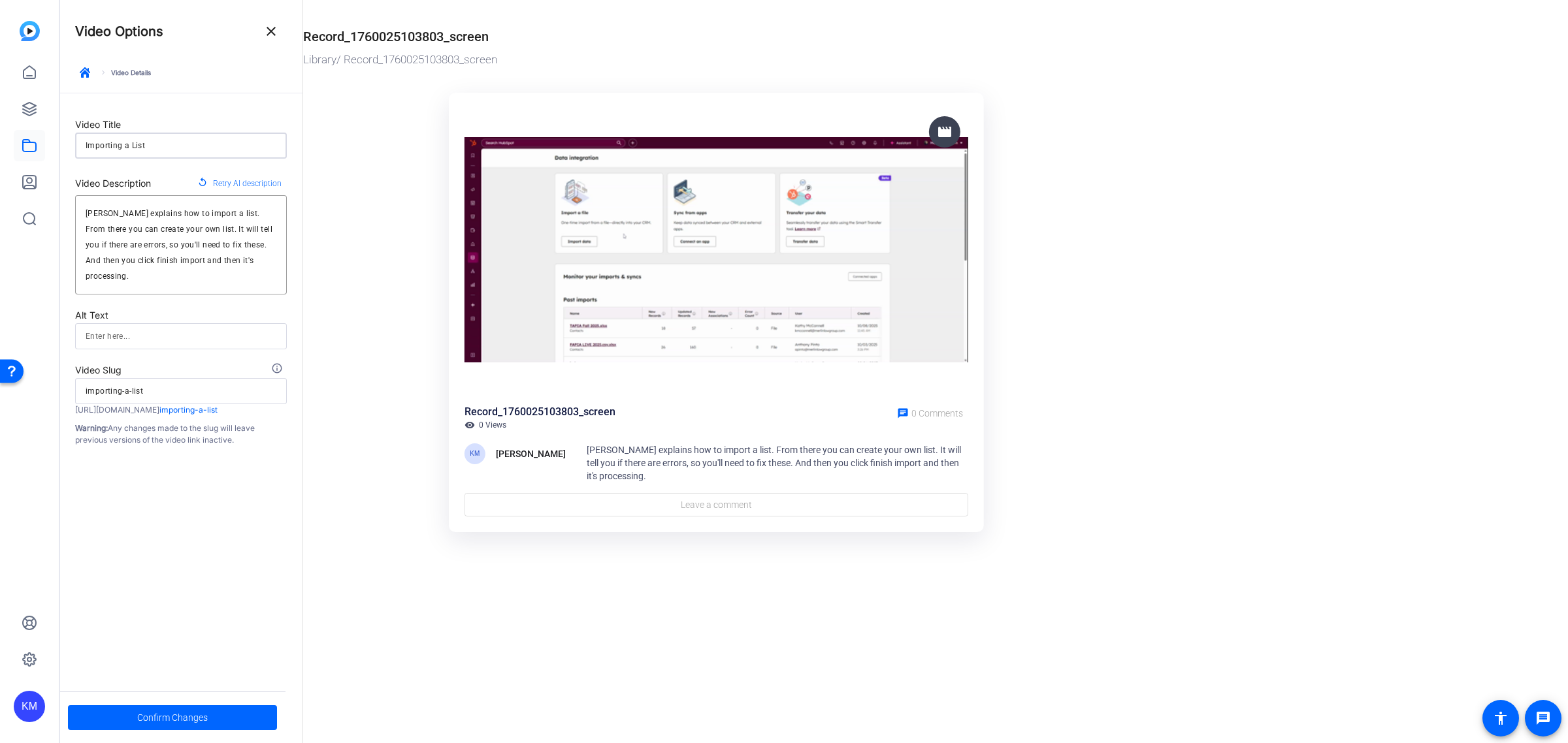
type input "Importing a List i"
type input "importing-a-list-i"
type input "Importing a List in"
type input "importing-a-list-in"
type input "Importing a List int"
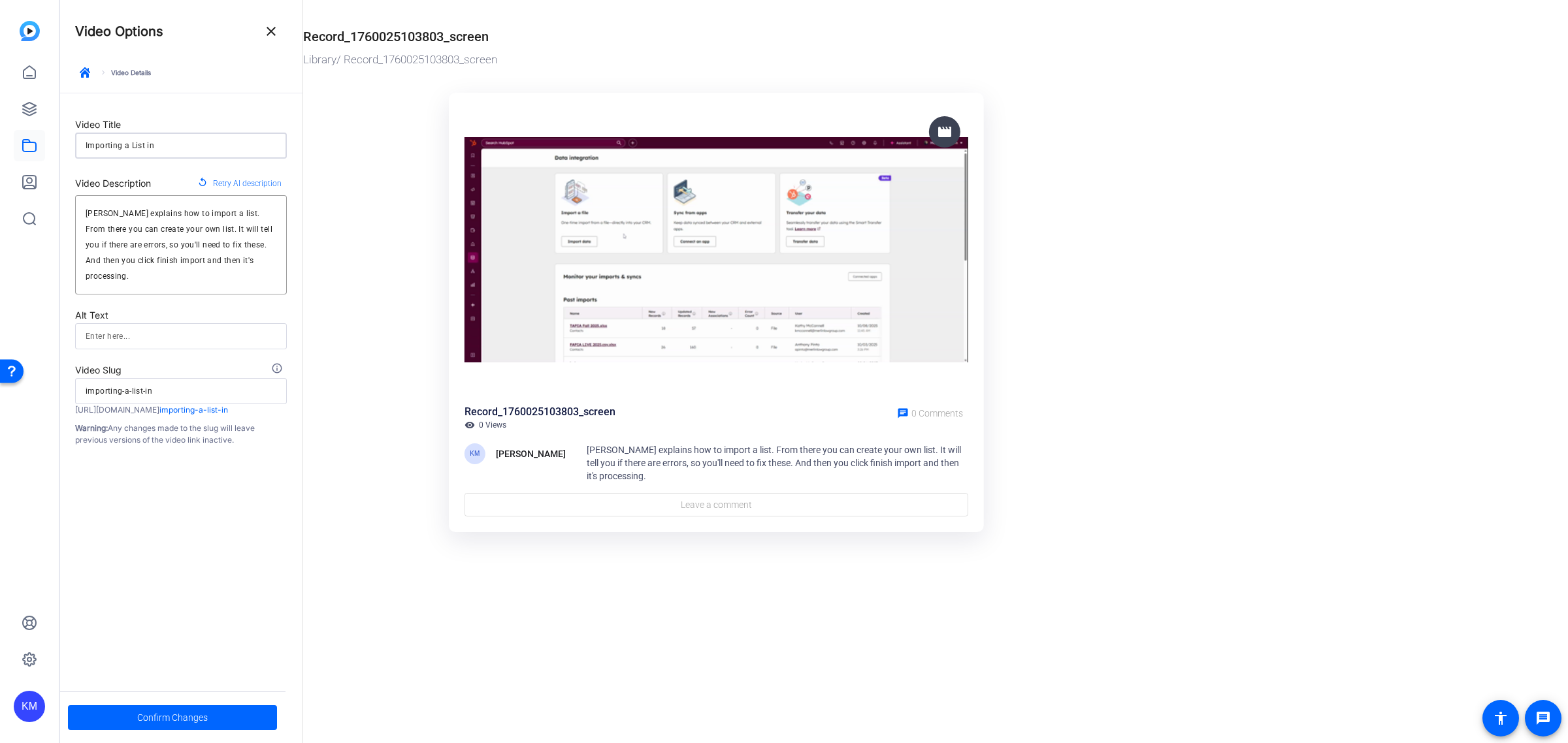
type input "importing-a-list-int"
type input "Importing a List into"
type input "importing-a-list-into"
type input "Importing a List into"
type input "importing-a-list-into"
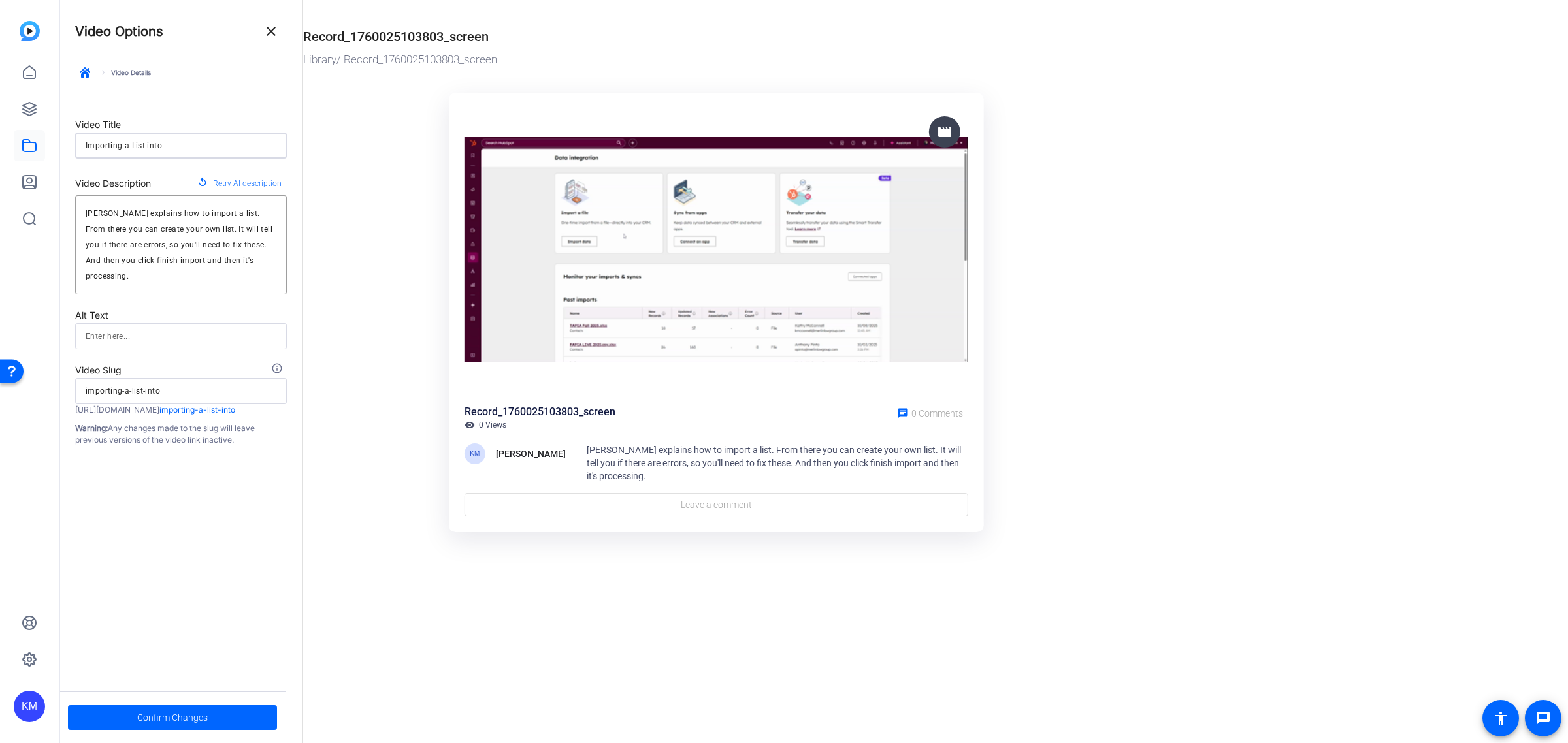
type input "Importing a List into H"
type input "importing-a-list-into-h"
type input "Importing a List into Hu"
type input "importing-a-list-into-hu"
type input "Importing a List into Hub"
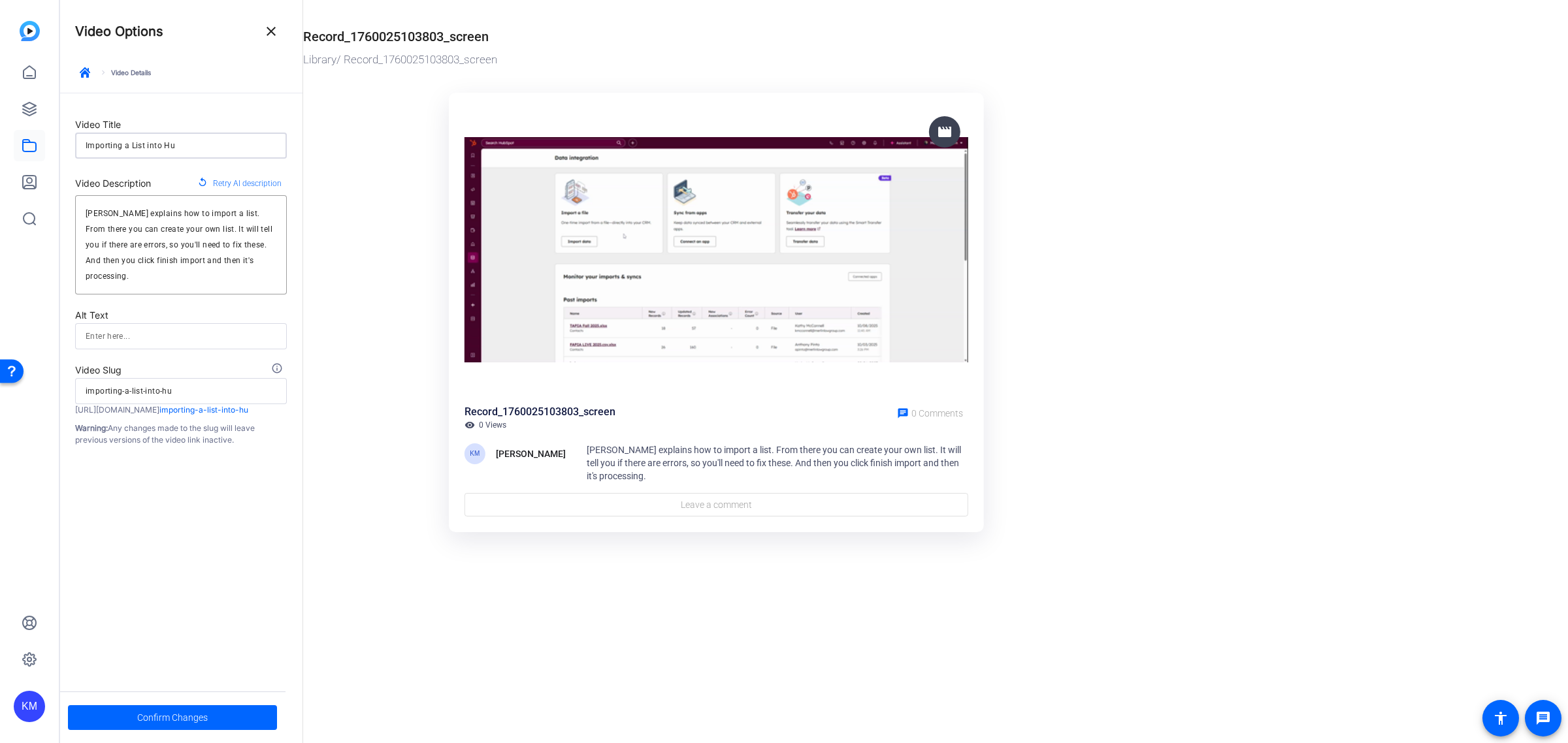
type input "importing-a-list-into-hub"
type input "Importing a List into Hubs"
type input "importing-a-list-into-hubs"
type input "Importing a List into Hubsp"
type input "importing-a-list-into-hubsp"
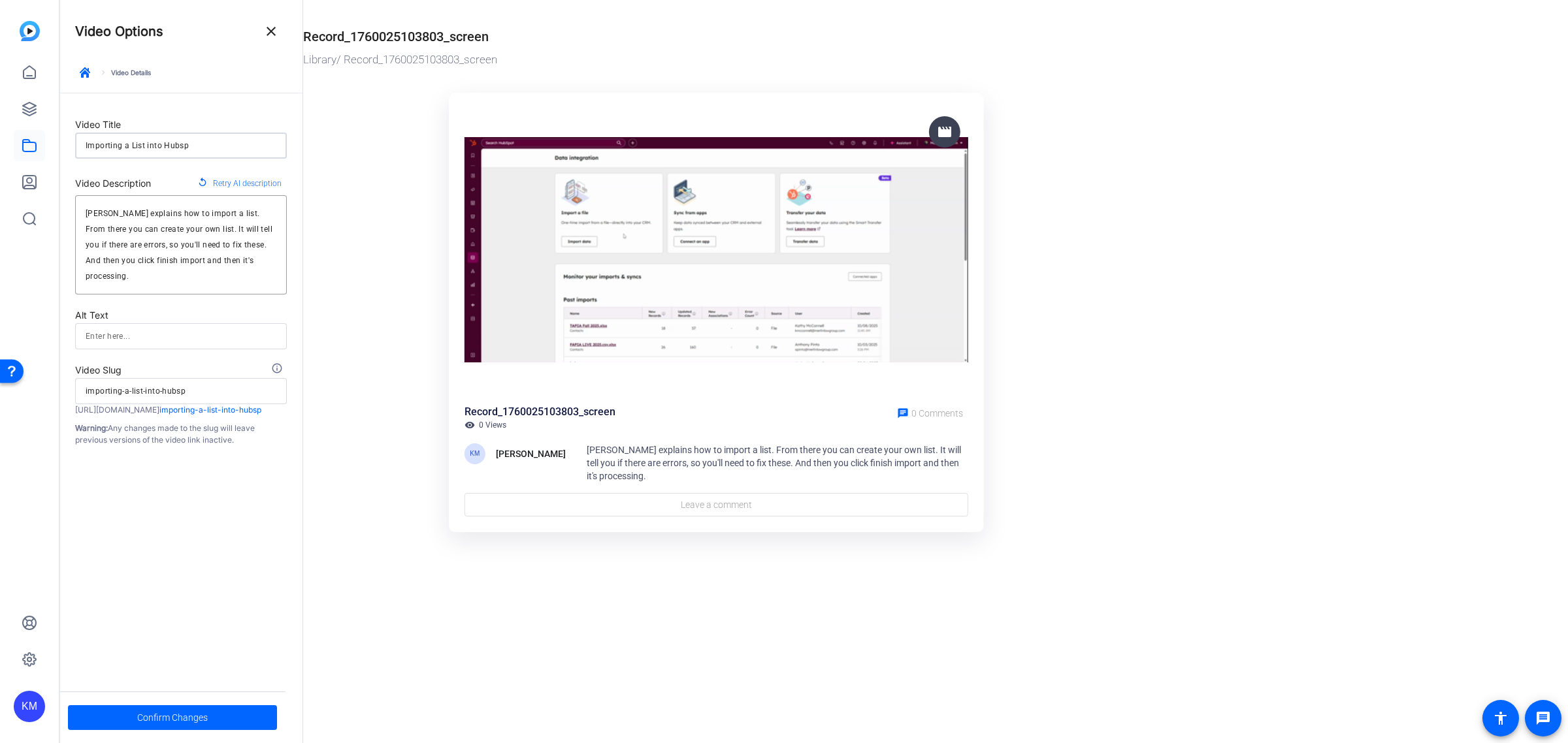
type input "Importing a List into Hubspo"
type input "importing-a-list-into-hubspo"
type input "Importing a List into Hubspot"
type input "importing-a-list-into-hubspot"
type input "Importing a List into Hubspot"
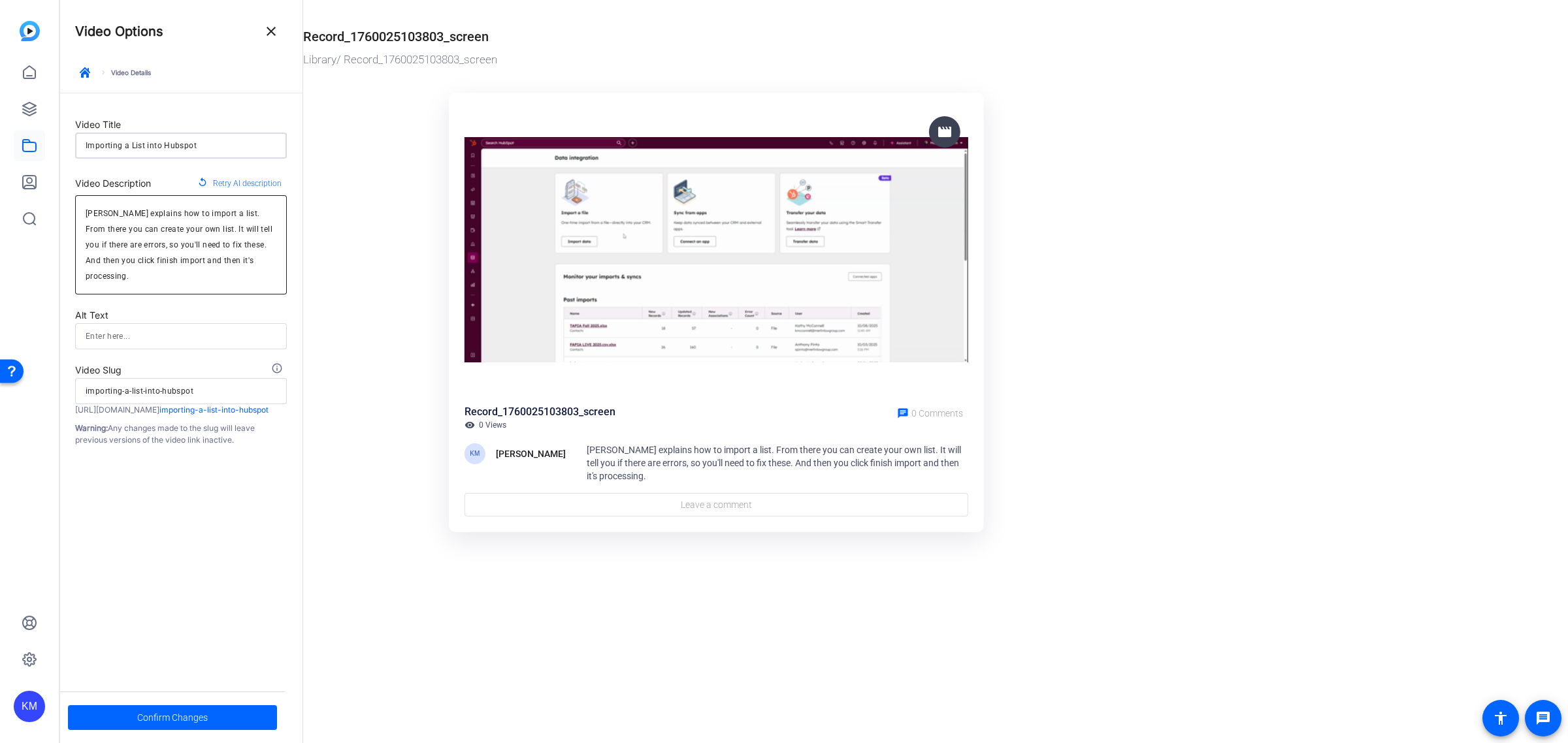
click at [175, 246] on textarea "James Tapia explains how to import a list. From there you can create your own l…" at bounding box center [181, 244] width 191 height 78
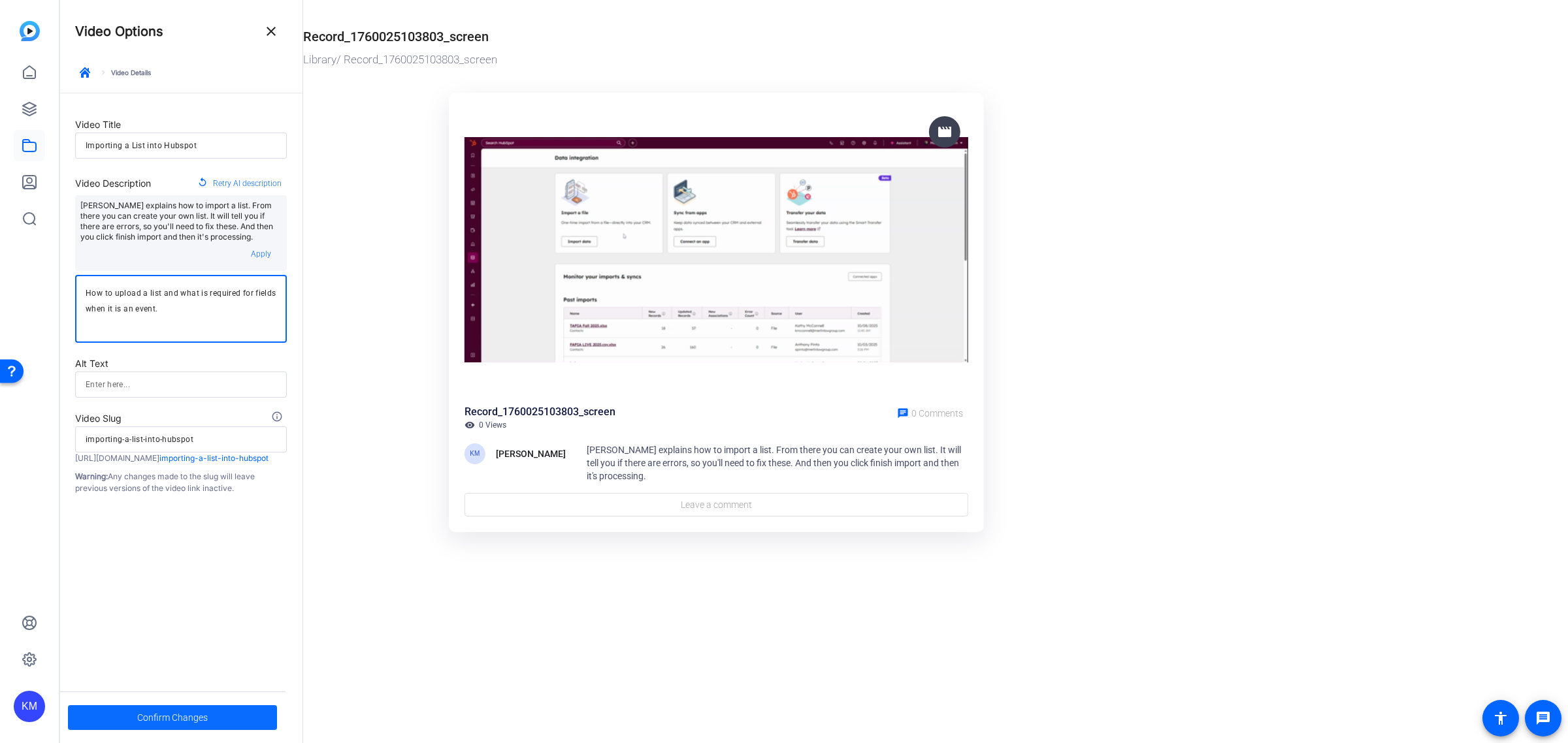
type textarea "How to upload a list and what is required for fields when it is an event."
click at [166, 716] on span "Confirm Changes" at bounding box center [172, 717] width 71 height 25
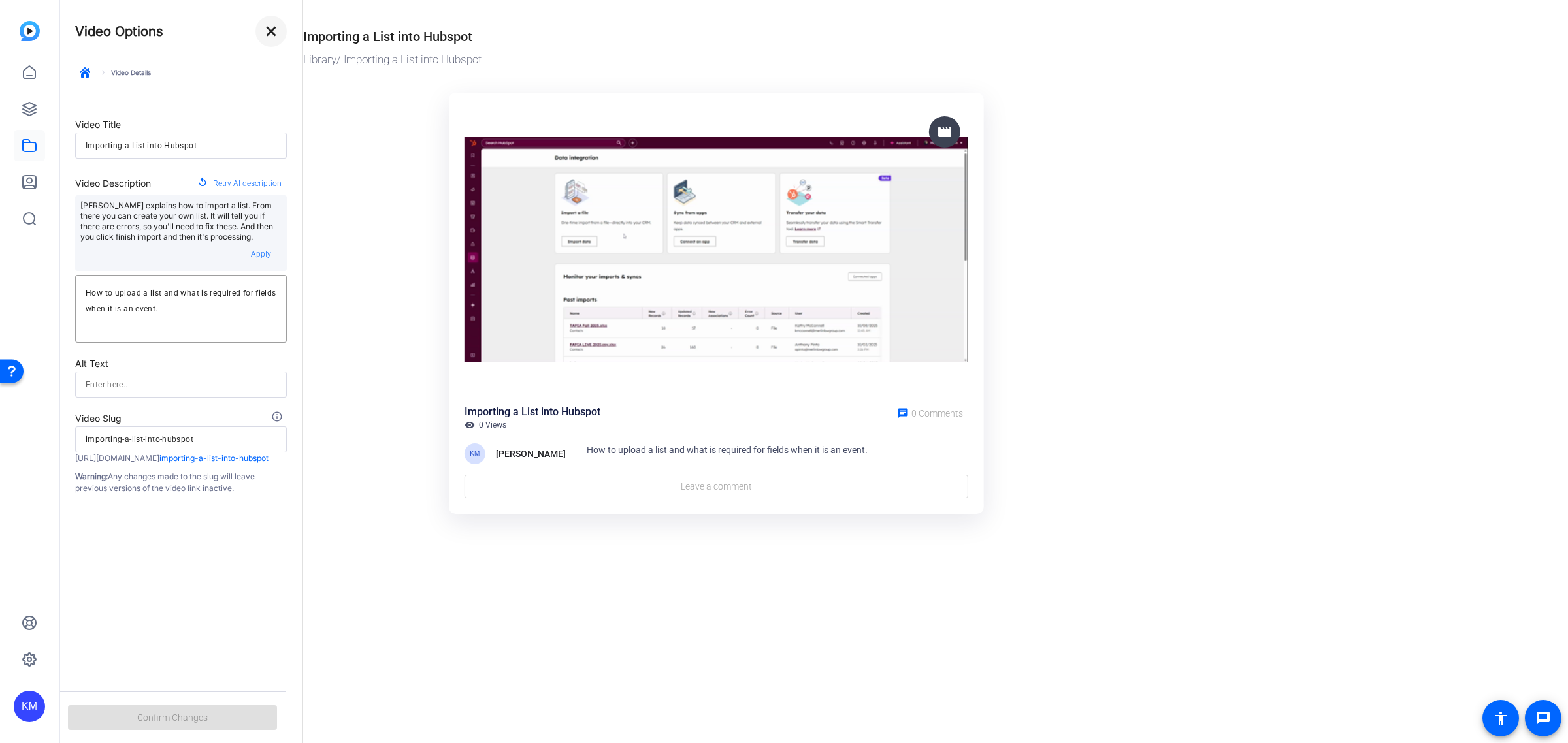
click at [265, 27] on mat-icon "close" at bounding box center [271, 31] width 16 height 16
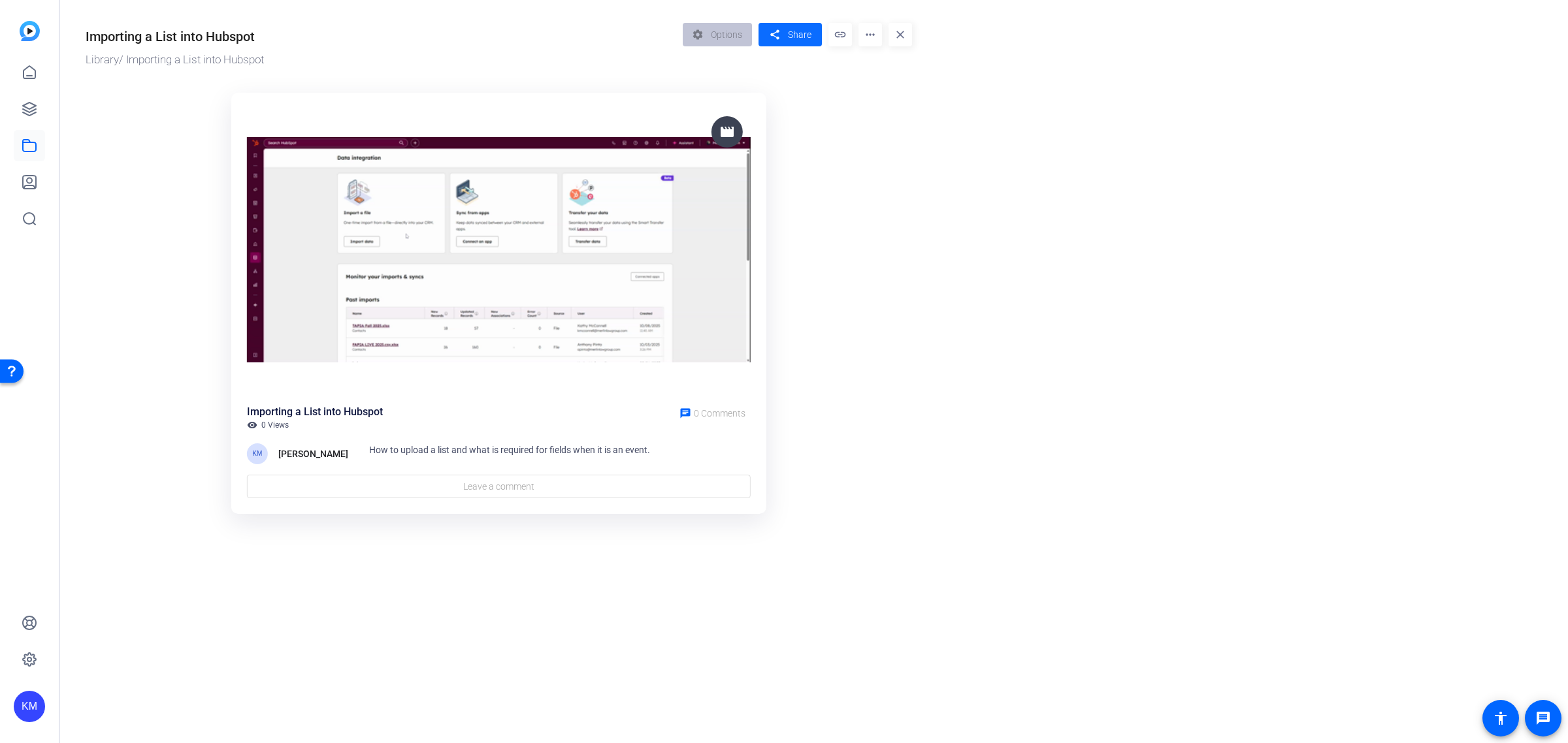
click at [792, 33] on span "Share" at bounding box center [800, 35] width 24 height 14
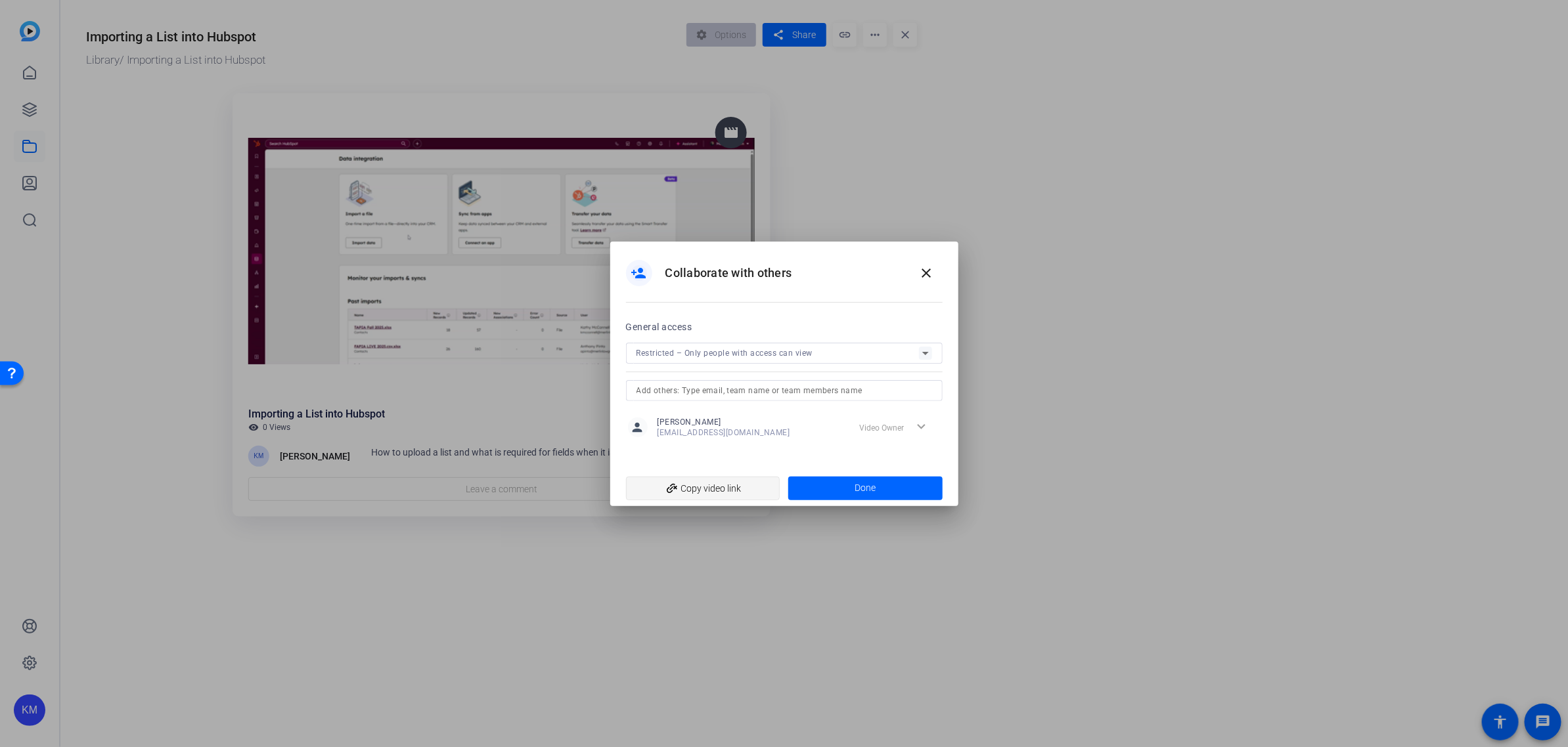
click at [707, 485] on span "add_link Copy video link" at bounding box center [703, 488] width 134 height 25
click at [883, 480] on span at bounding box center [866, 488] width 154 height 31
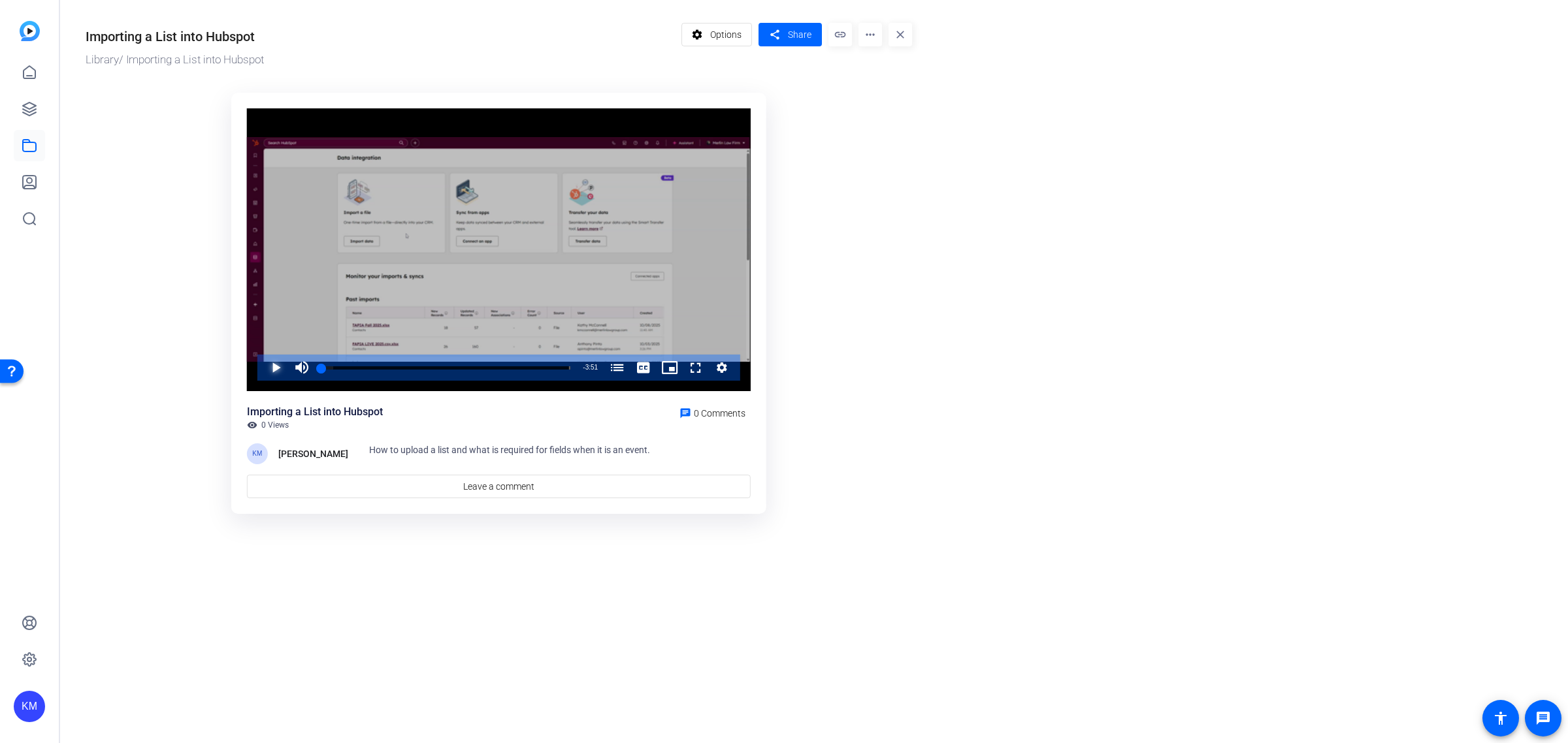
click at [263, 363] on span "Video Player" at bounding box center [263, 367] width 0 height 26
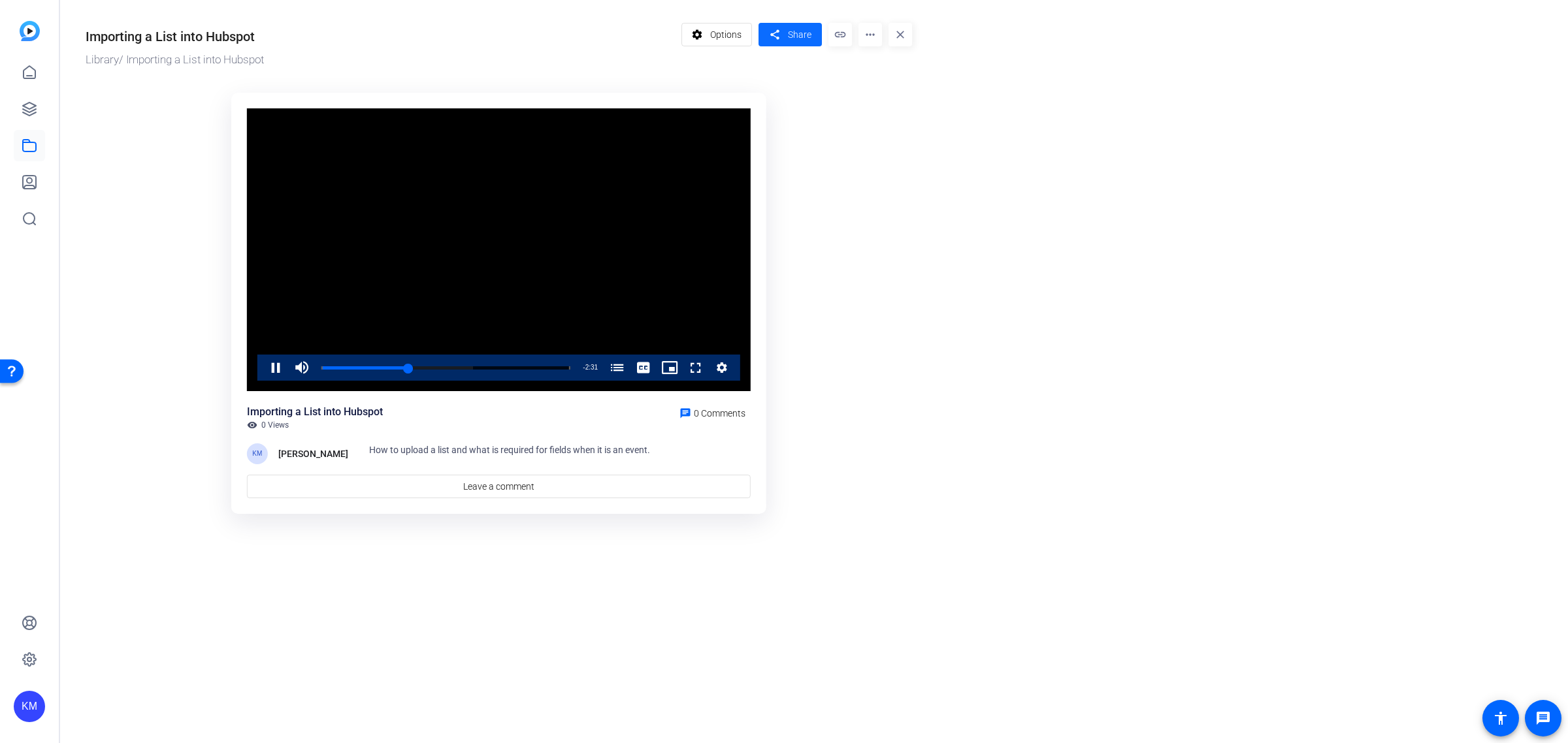
click at [797, 33] on span "Share" at bounding box center [800, 35] width 24 height 14
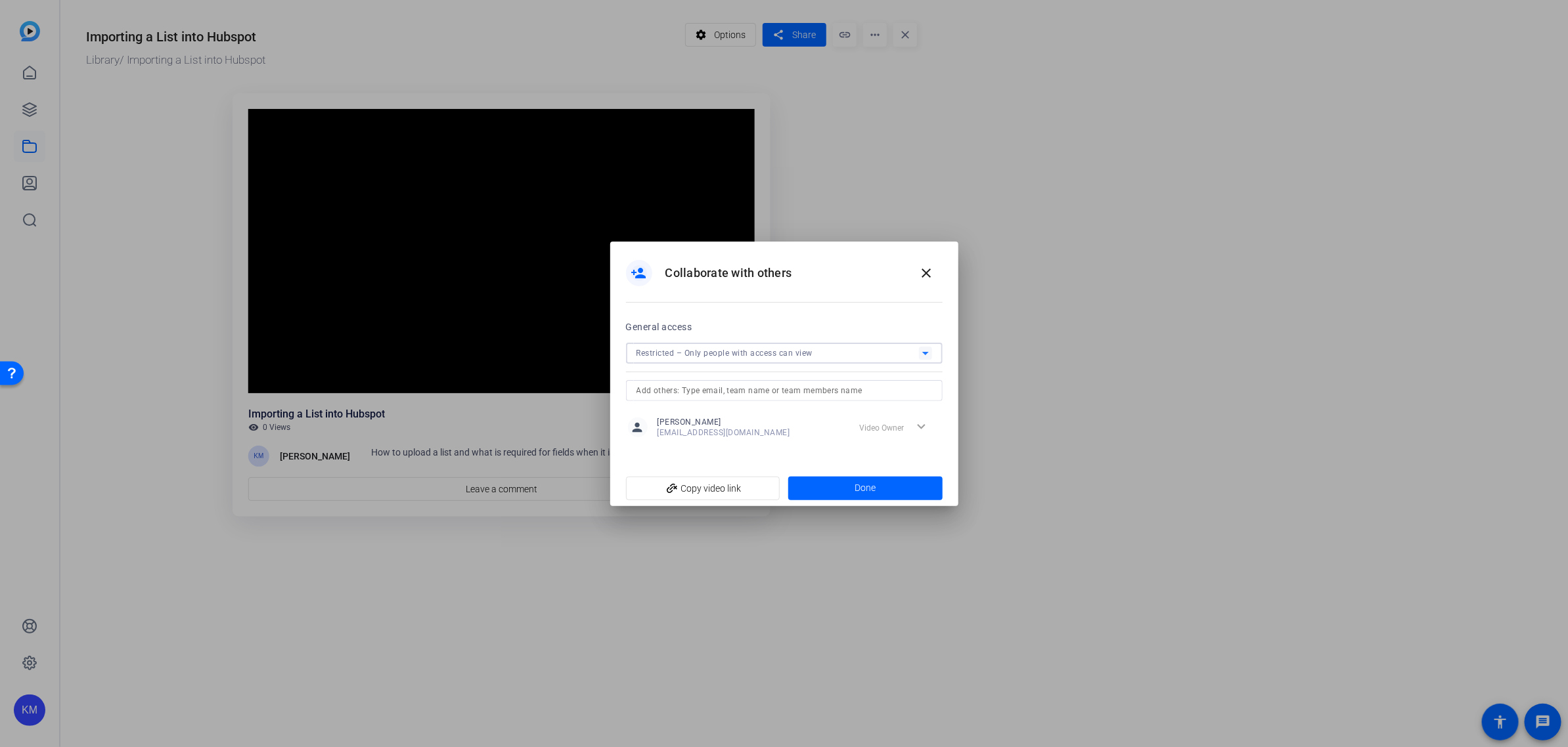
click at [756, 358] on span "Restricted – Only people with access can view" at bounding box center [724, 353] width 176 height 9
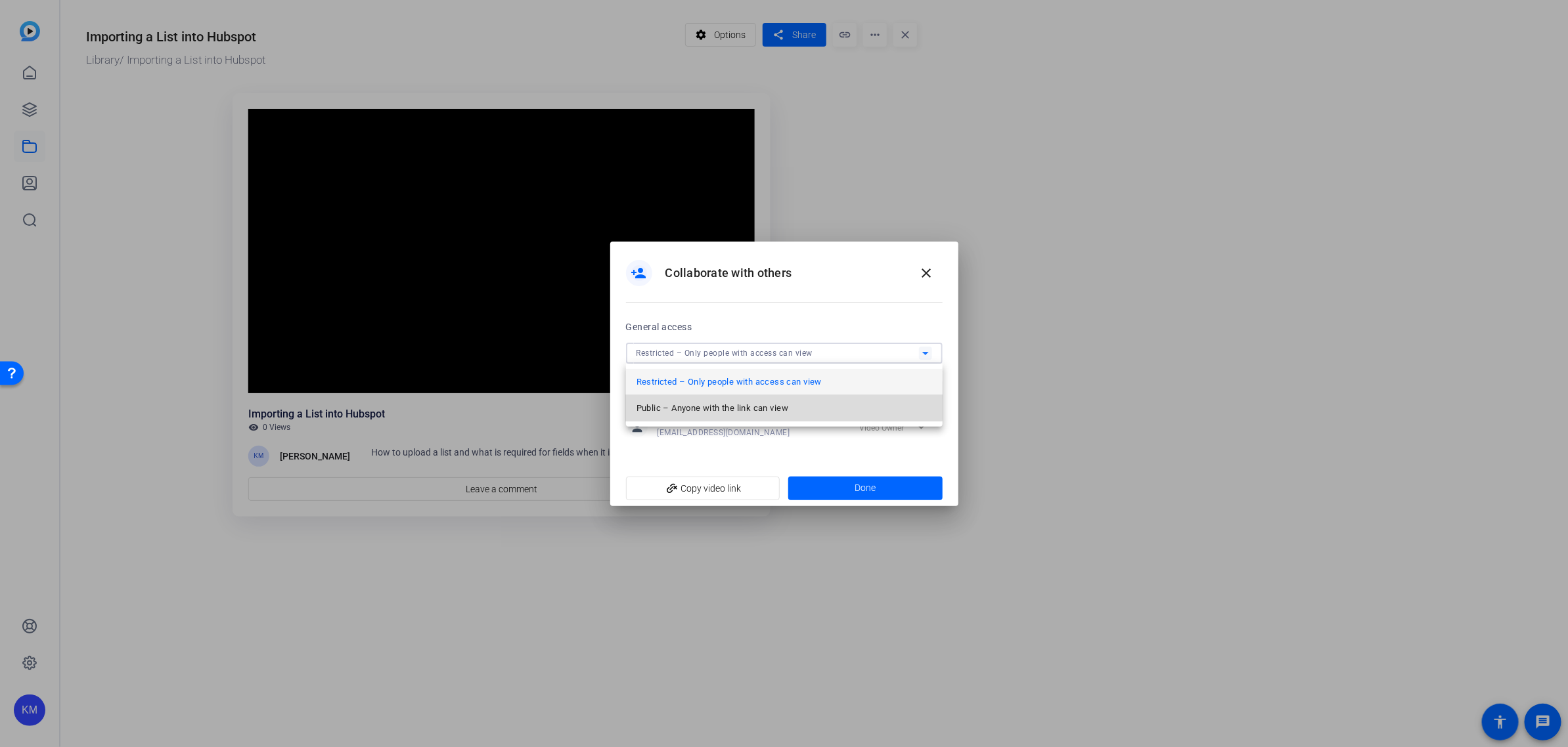
click at [740, 405] on span "Public – Anyone with the link can view" at bounding box center [712, 408] width 152 height 16
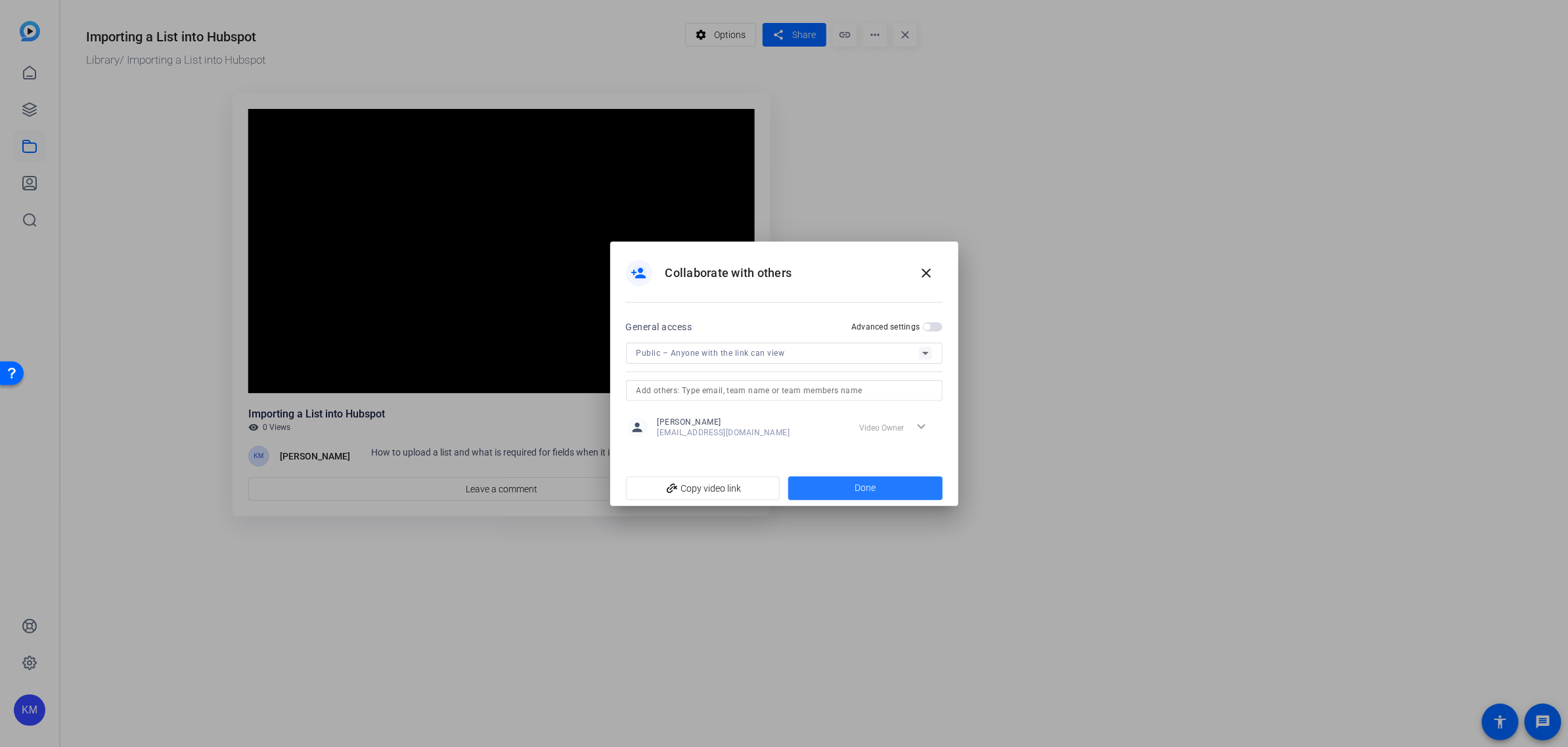
click at [834, 491] on span at bounding box center [866, 488] width 154 height 31
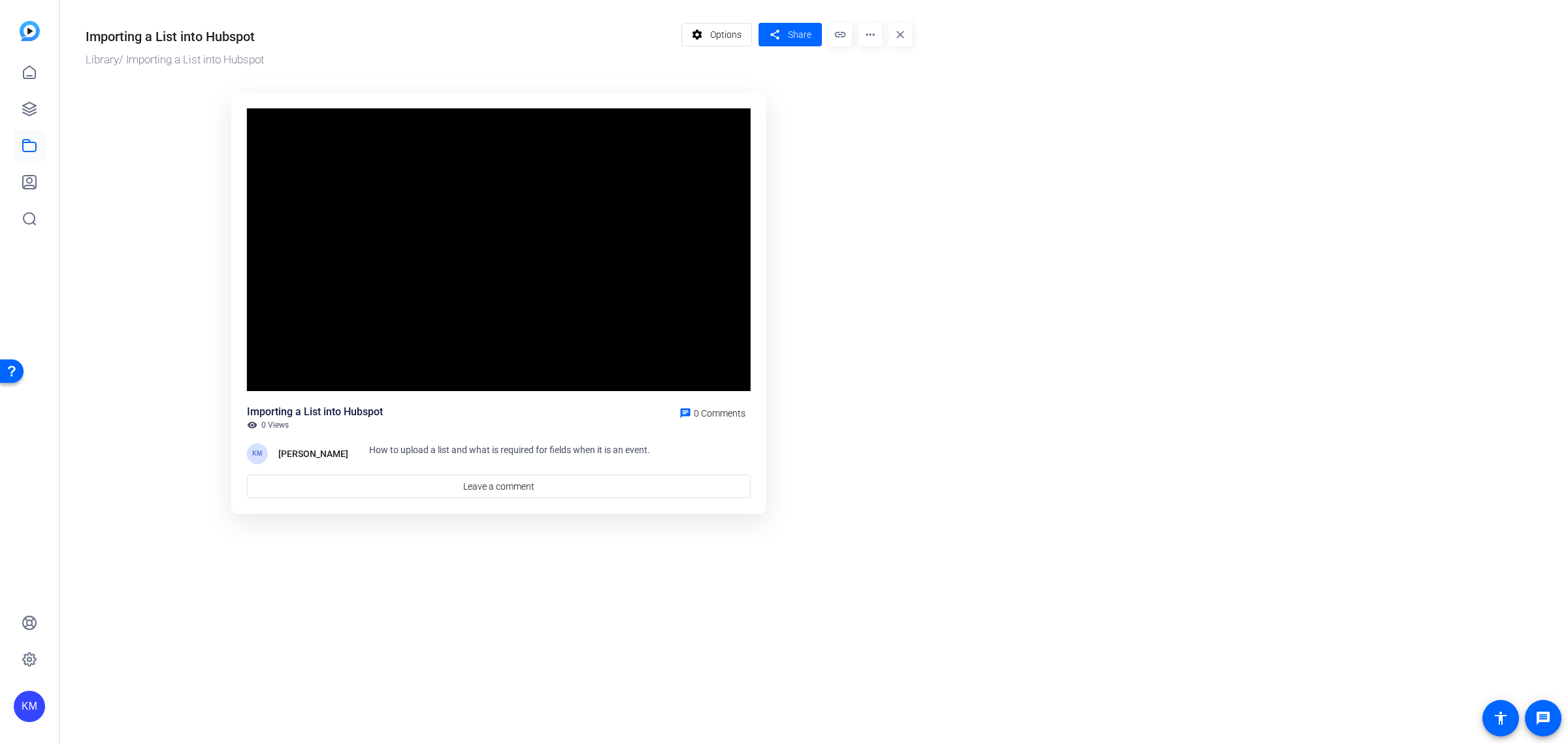
click at [1426, 131] on or-hosting-video-details "Importing a List into Hubspot Library / Importing a List into Hubspot settings …" at bounding box center [810, 266] width 1502 height 532
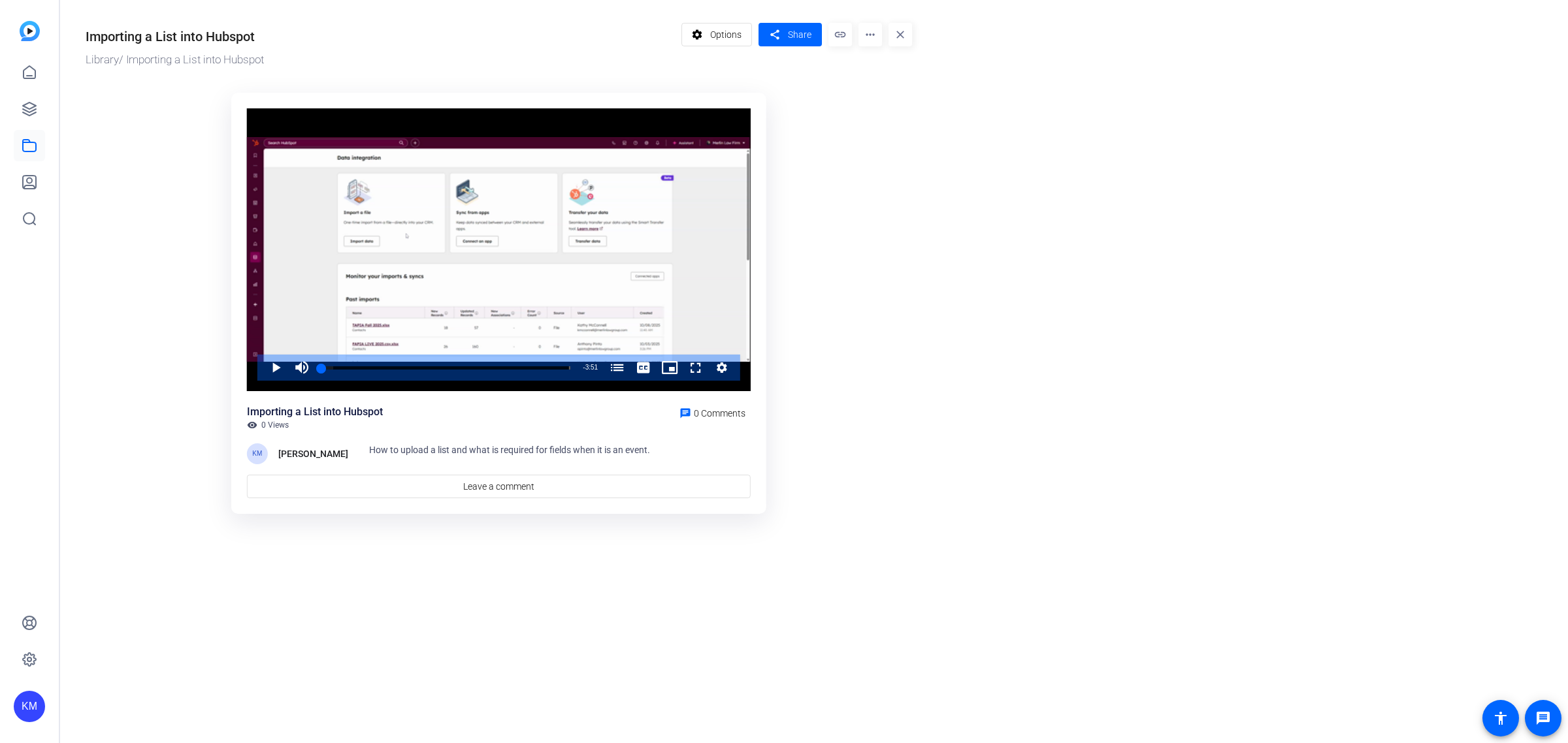
click at [841, 34] on mat-icon "link" at bounding box center [840, 34] width 24 height 24
click at [799, 34] on span "Share" at bounding box center [800, 35] width 24 height 14
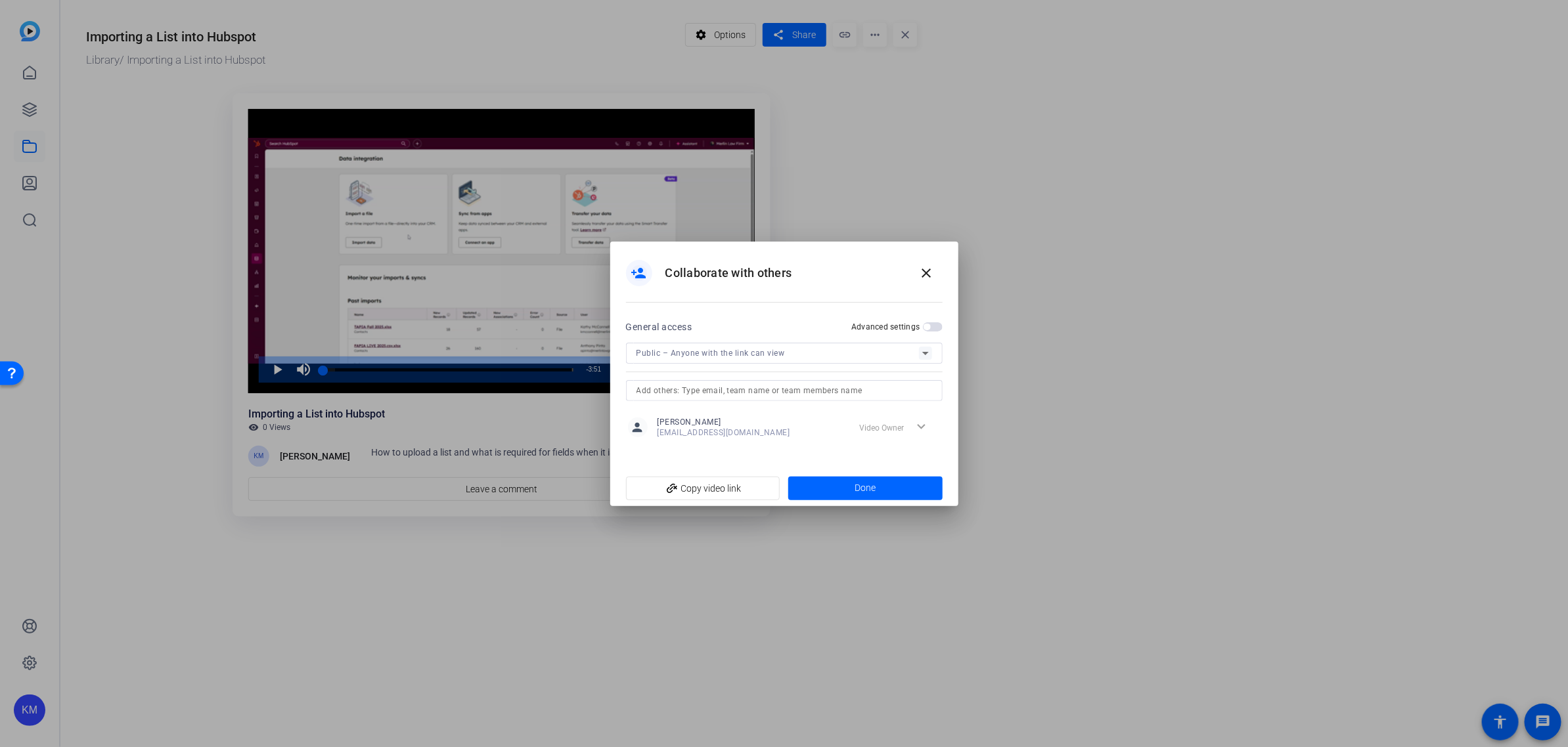
click at [940, 329] on span "button" at bounding box center [933, 327] width 20 height 9
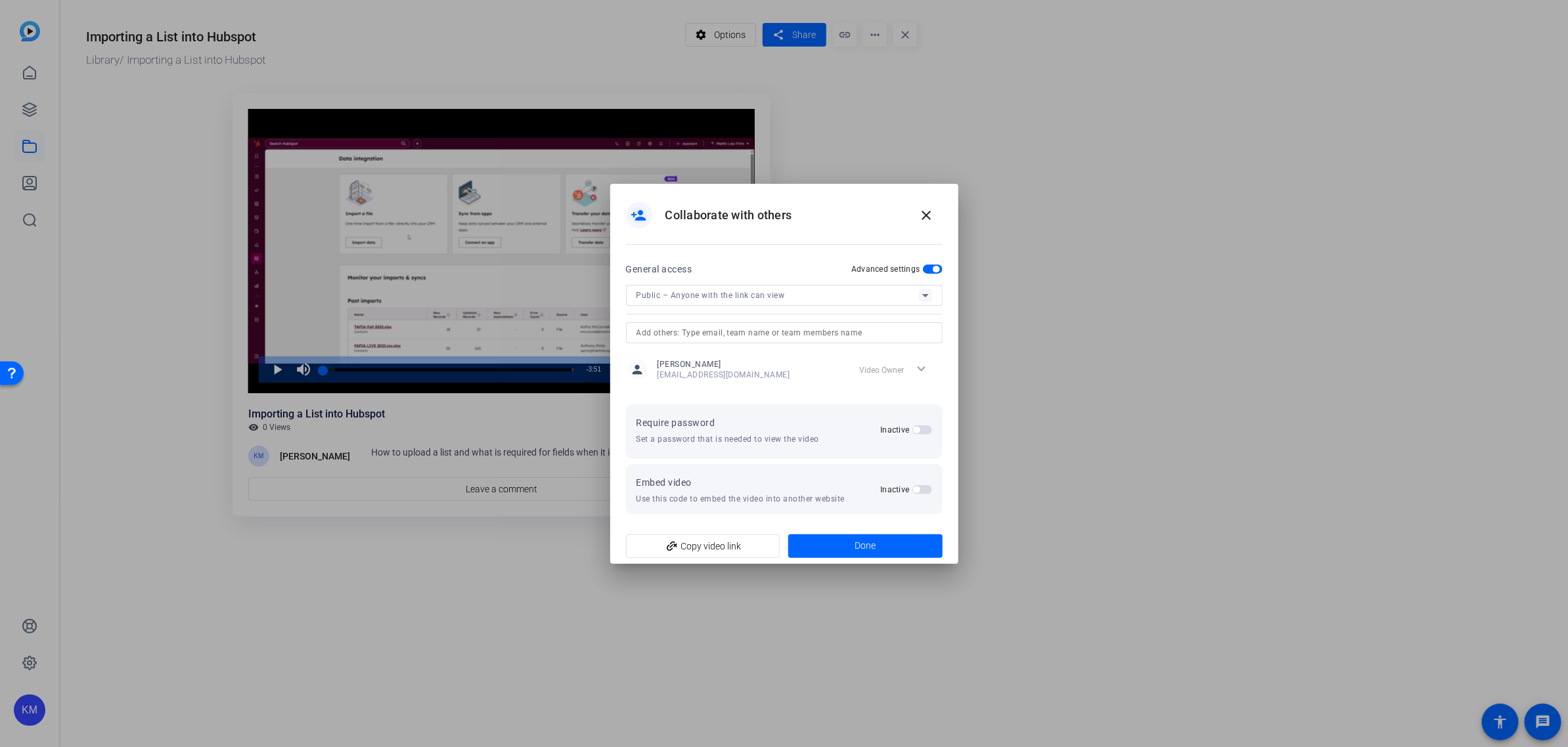
click at [916, 332] on input "text" at bounding box center [784, 333] width 295 height 16
click at [828, 407] on mat-option "JS [PERSON_NAME]" at bounding box center [784, 401] width 317 height 21
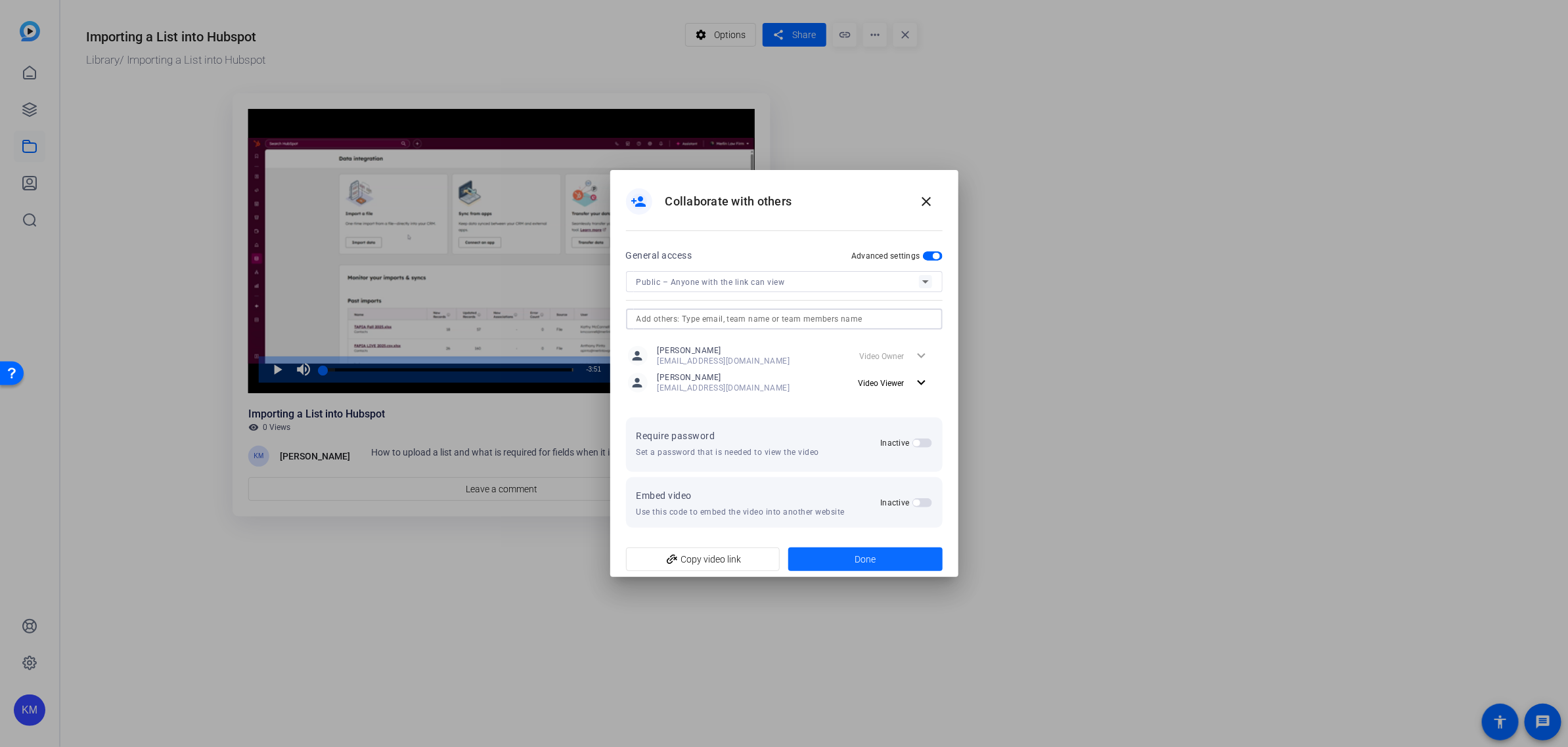
click at [862, 555] on span "Done" at bounding box center [865, 559] width 21 height 14
